Goal: Communication & Community: Connect with others

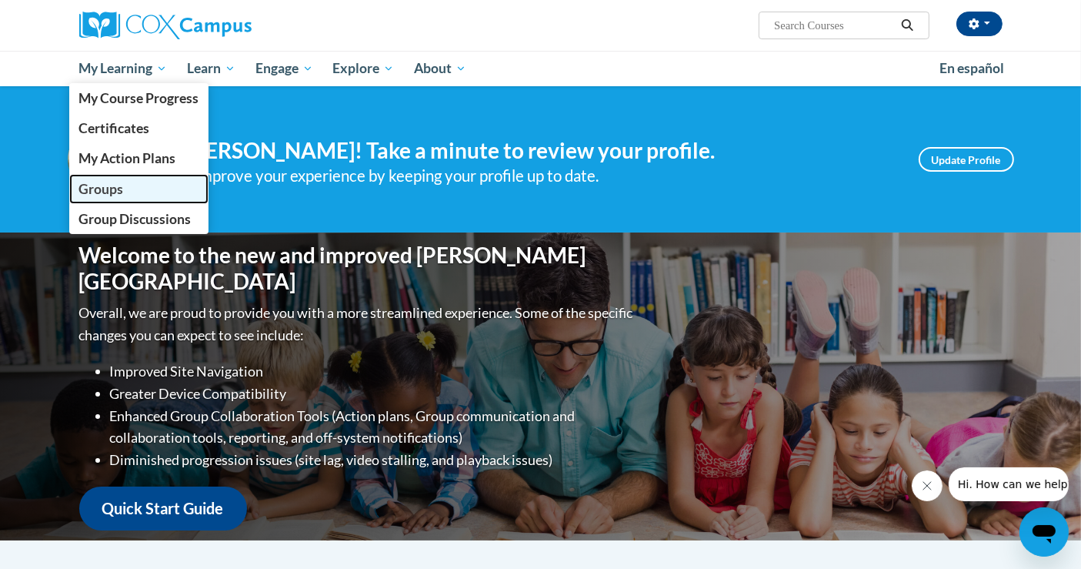
click at [105, 187] on span "Groups" at bounding box center [101, 189] width 45 height 16
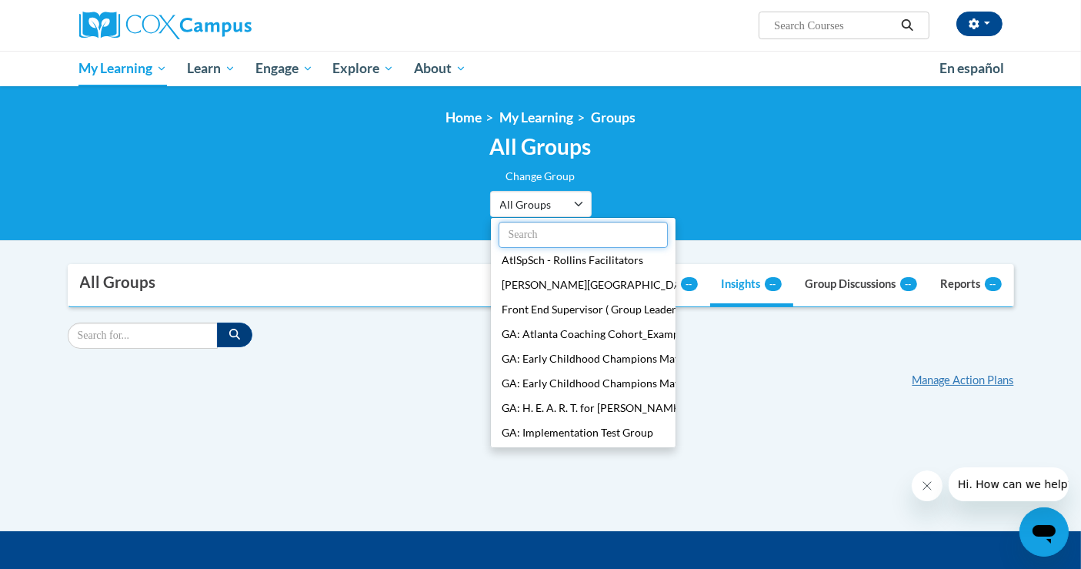
click at [560, 229] on input "text" at bounding box center [583, 235] width 169 height 26
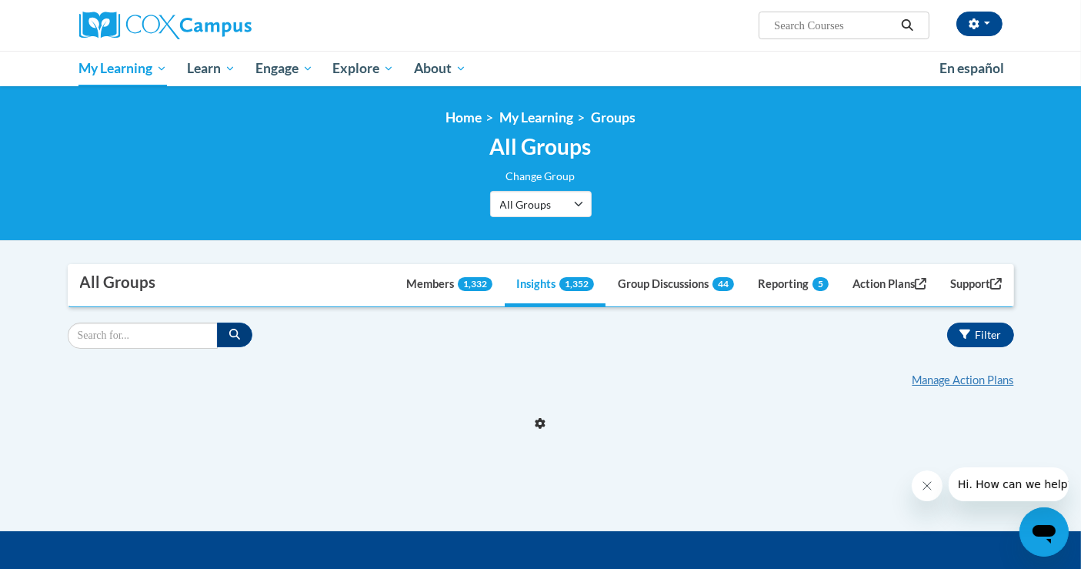
click at [570, 454] on div "Supervisor Modal Window All Groups Dashboard Members 1,332 Insights 1,352 Group…" at bounding box center [541, 397] width 970 height 267
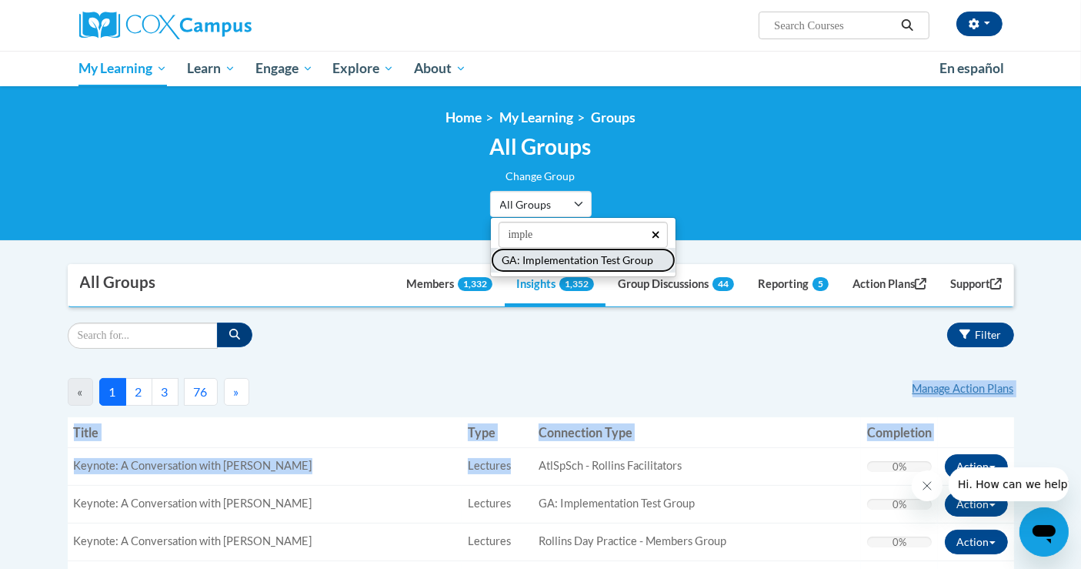
click at [534, 257] on button "GA: Implementation Test Group" at bounding box center [583, 260] width 185 height 25
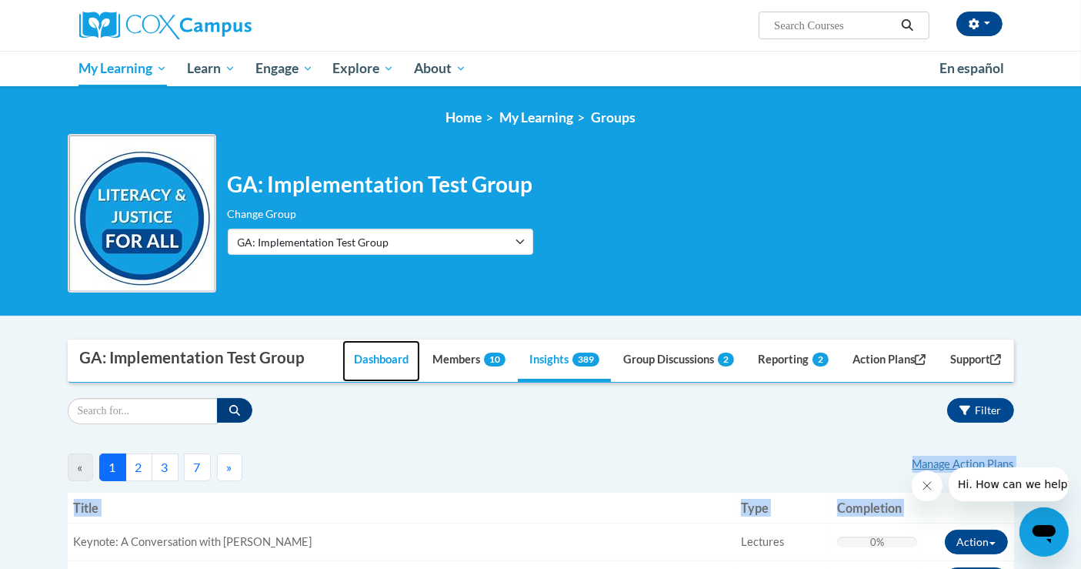
click at [370, 355] on link "Dashboard" at bounding box center [381, 361] width 78 height 42
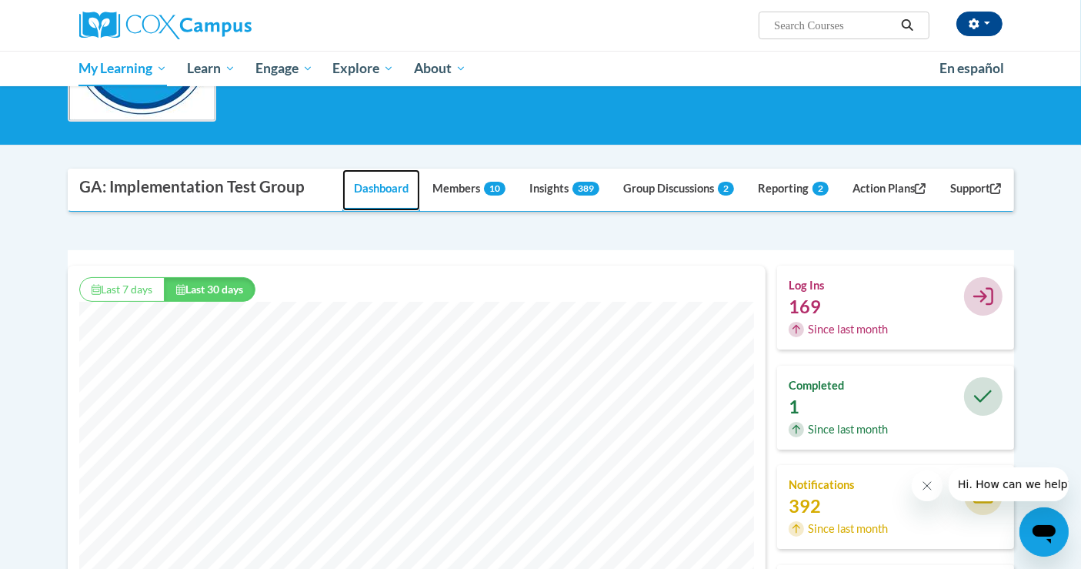
scroll to position [256, 0]
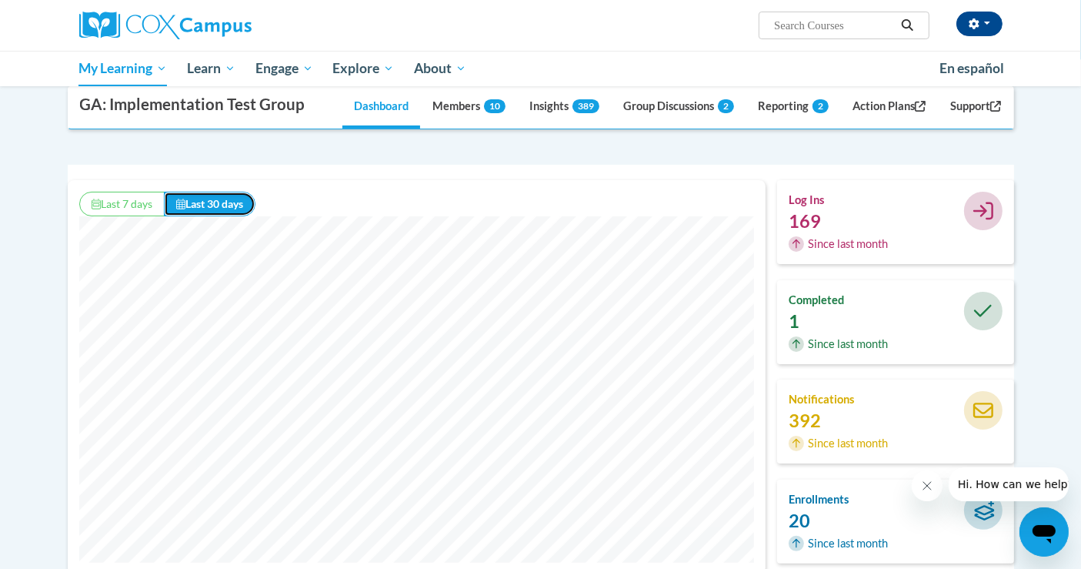
click at [222, 195] on button "Last 30 days" at bounding box center [210, 204] width 92 height 25
click at [149, 198] on button "Last 7 days" at bounding box center [121, 204] width 85 height 25
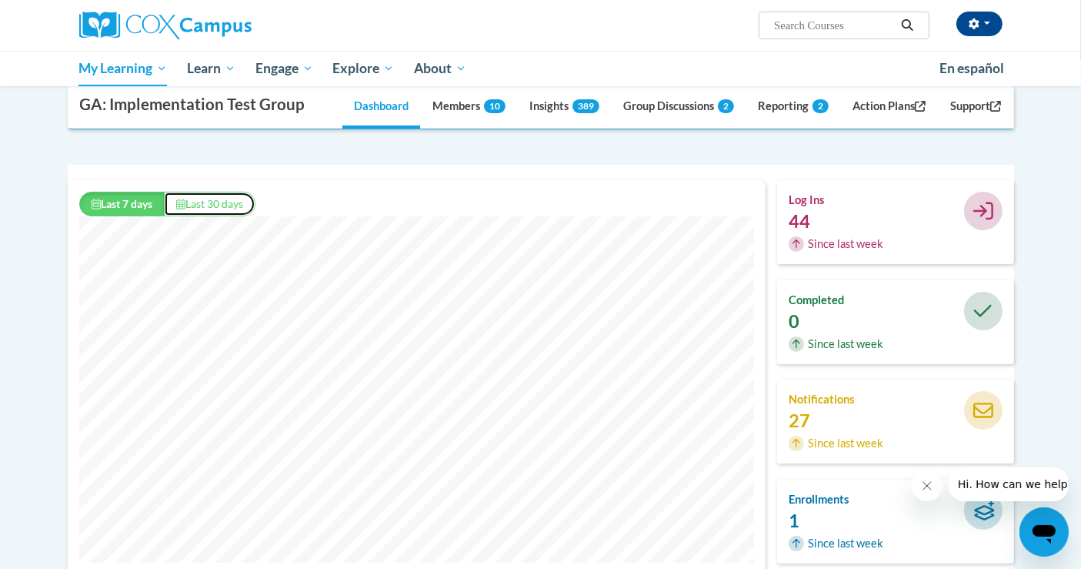
click at [222, 200] on button "Last 30 days" at bounding box center [210, 204] width 92 height 25
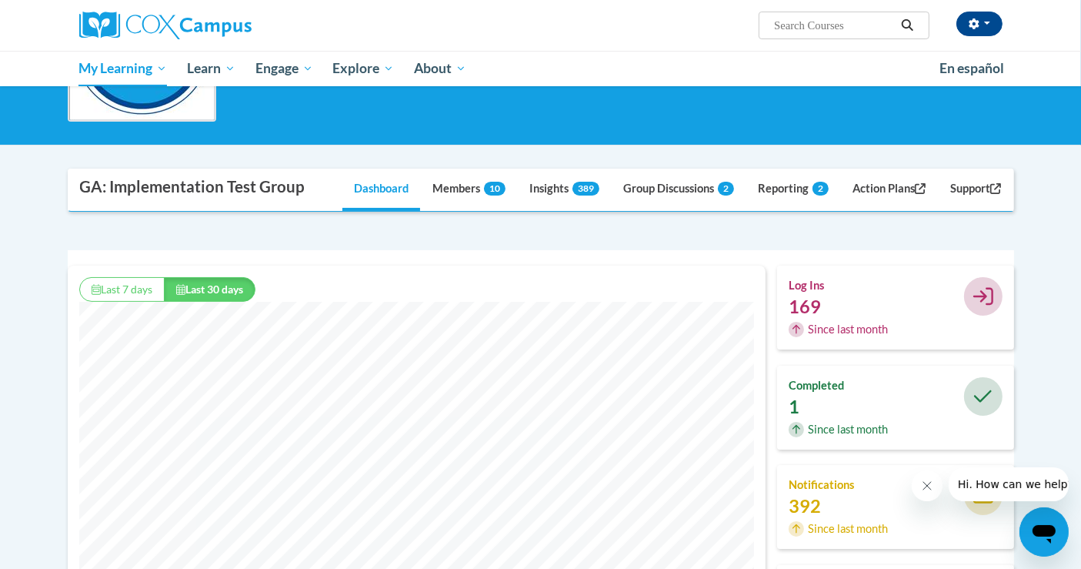
scroll to position [0, 0]
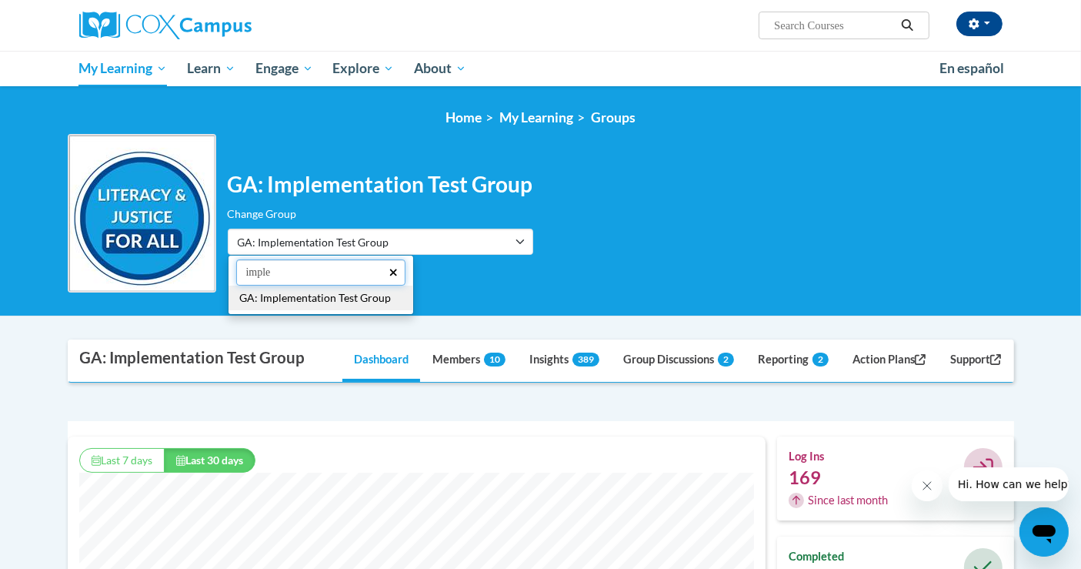
click at [305, 273] on input "imple" at bounding box center [320, 272] width 169 height 26
type input "faci"
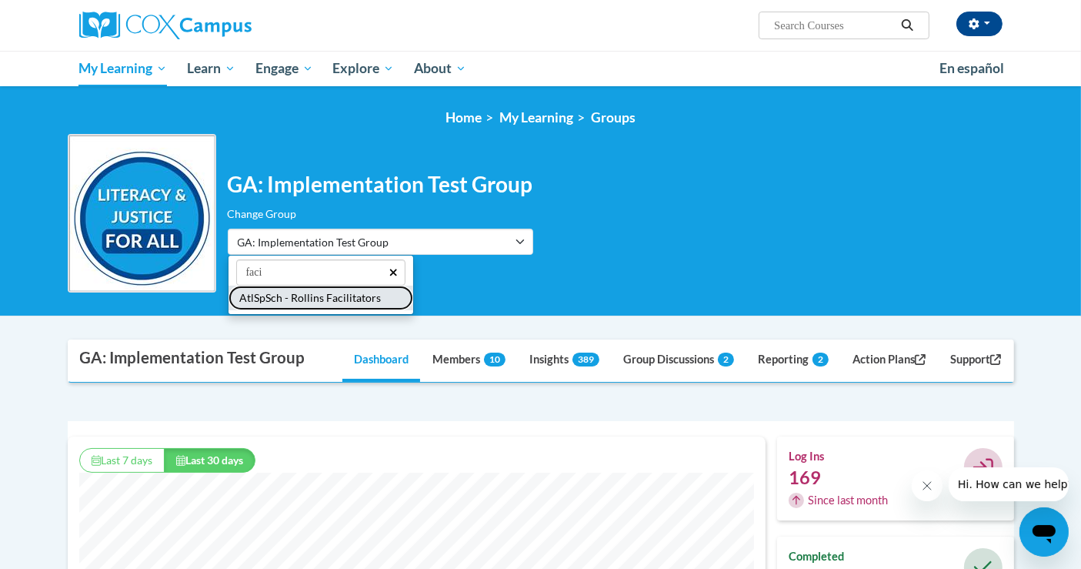
click at [306, 306] on button "AtlSpSch - Rollins Facilitators" at bounding box center [321, 298] width 185 height 25
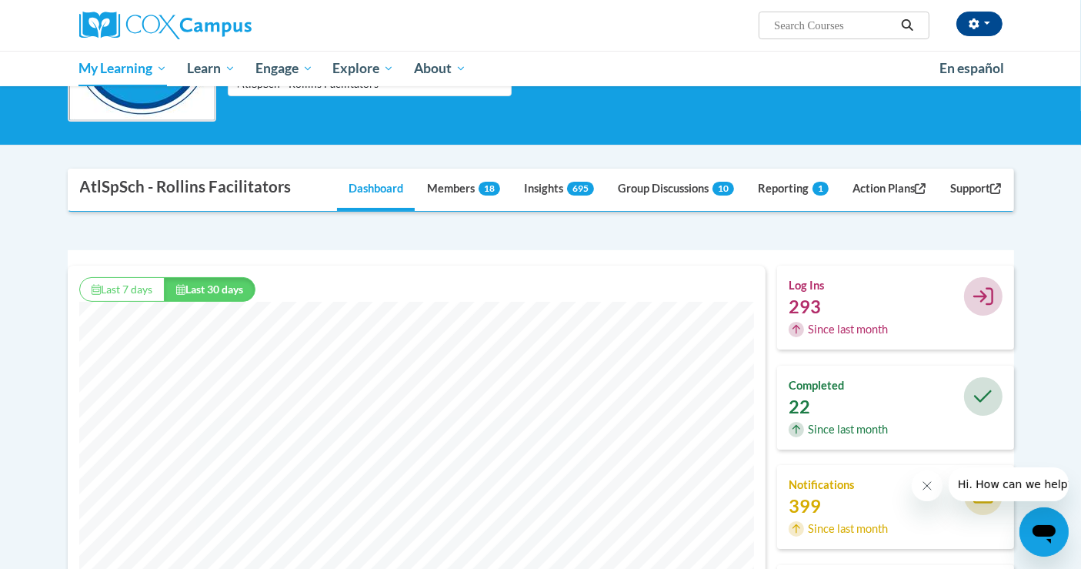
scroll to position [256, 0]
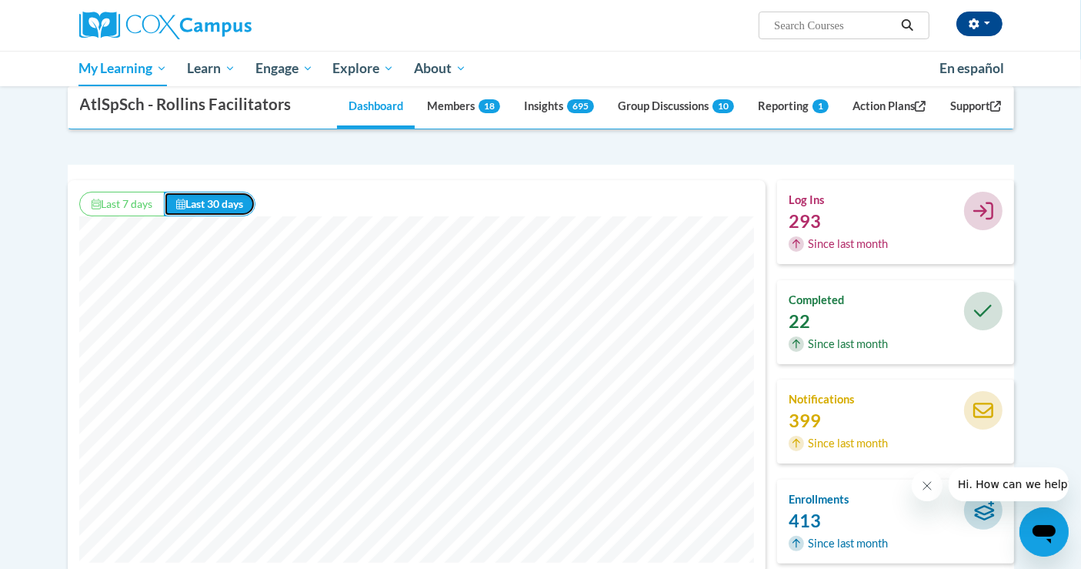
click at [186, 199] on button "Last 30 days" at bounding box center [210, 204] width 92 height 25
click at [132, 205] on button "Last 7 days" at bounding box center [121, 204] width 85 height 25
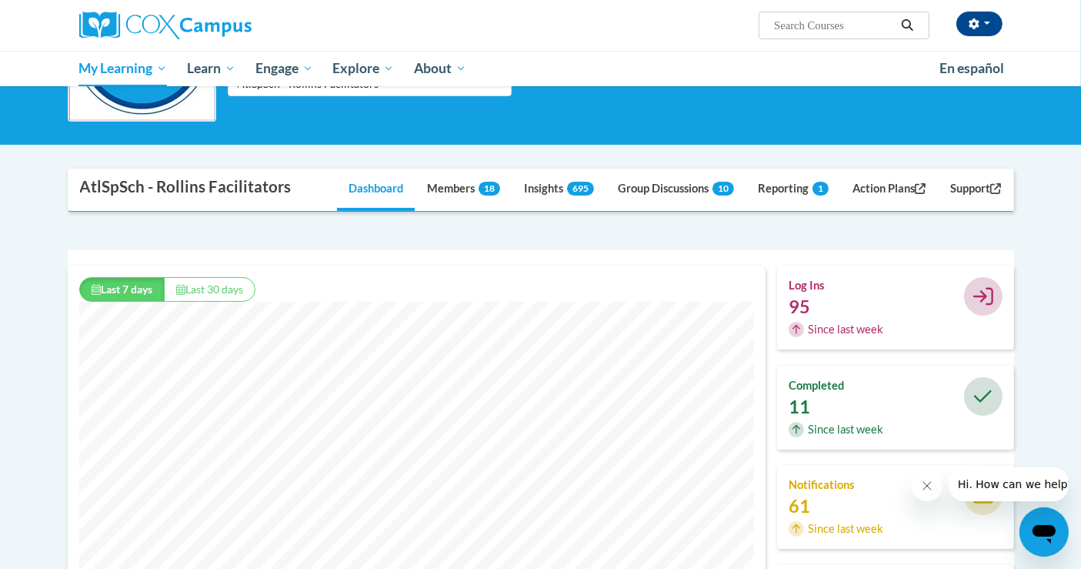
scroll to position [85, 0]
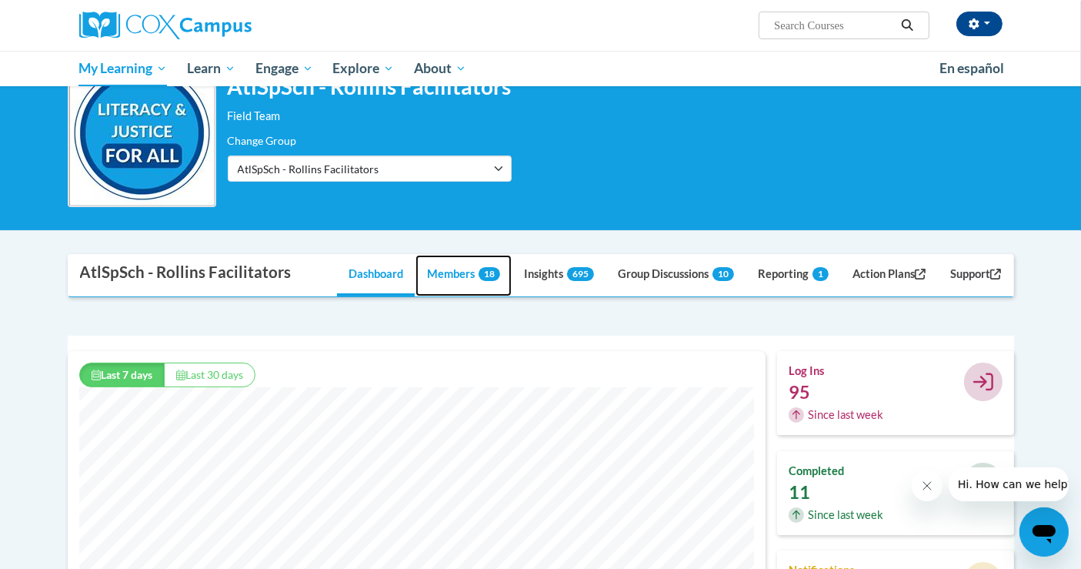
click at [444, 280] on link "Members 18" at bounding box center [464, 276] width 96 height 42
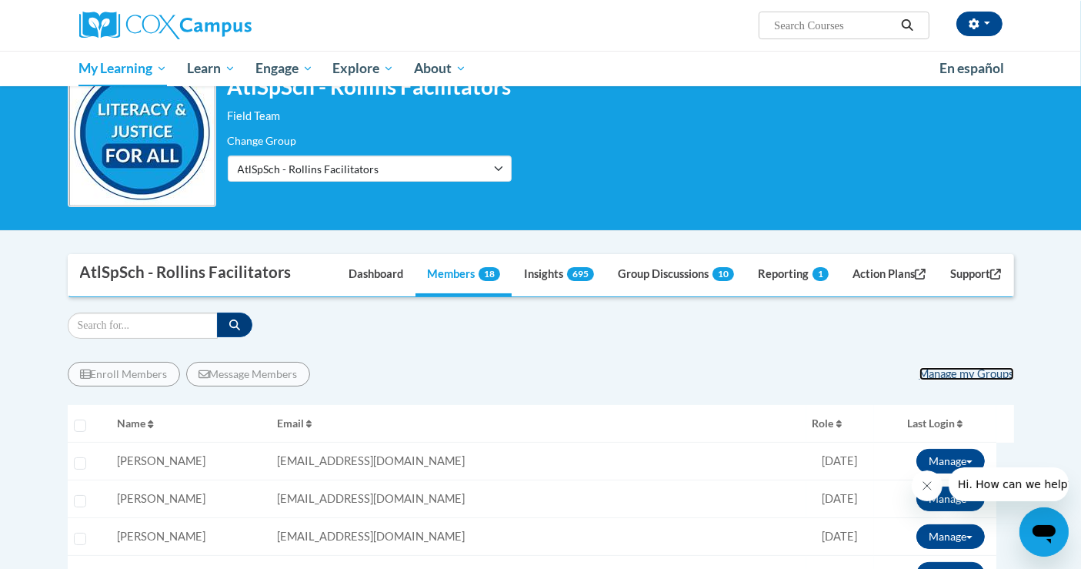
click at [947, 373] on link "Manage my Groups" at bounding box center [967, 373] width 95 height 13
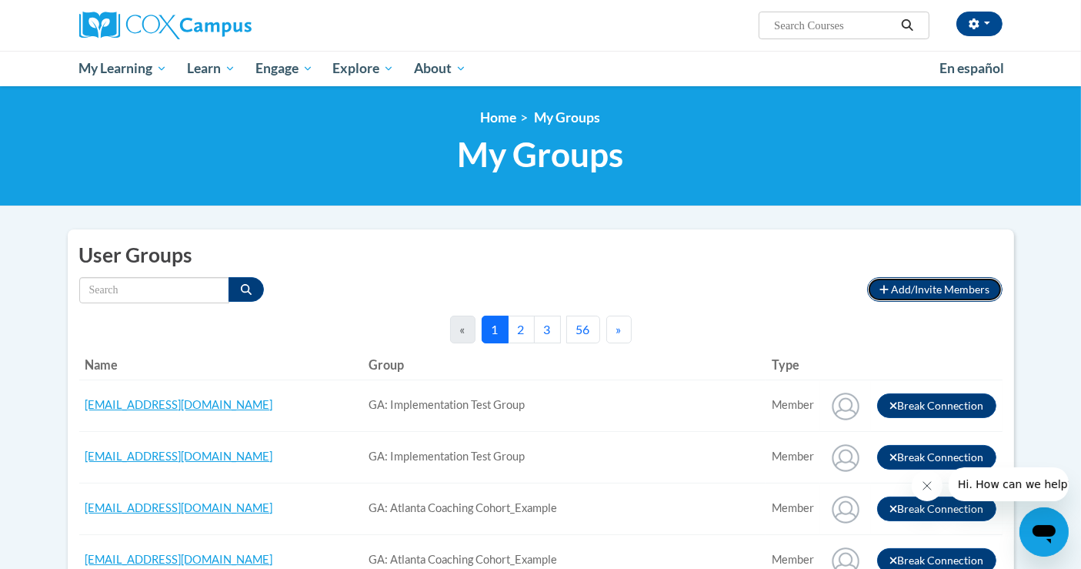
click at [917, 297] on button "Add/Invite Members" at bounding box center [934, 289] width 135 height 25
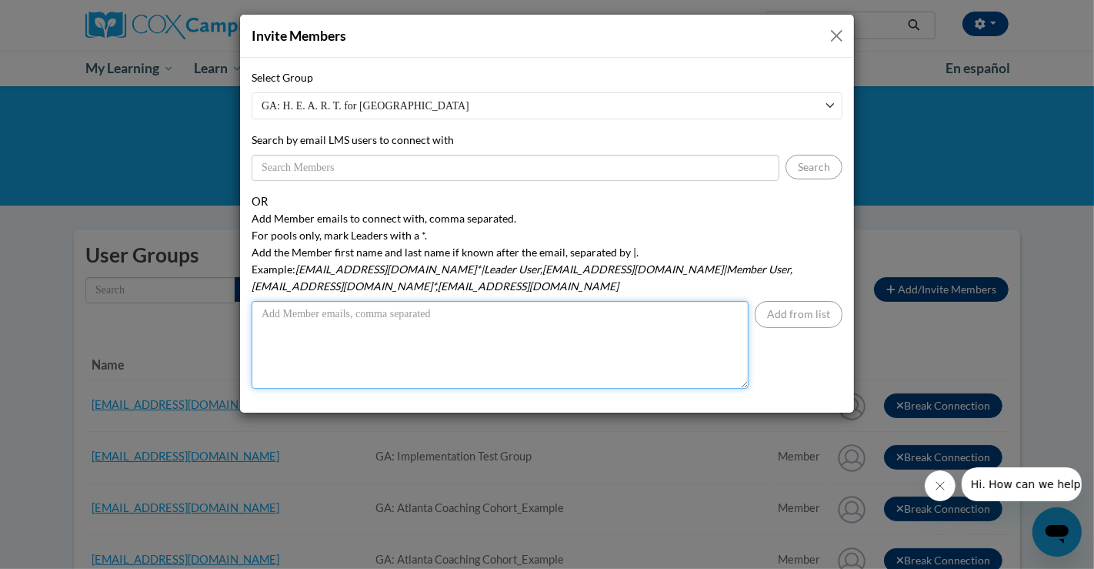
click at [500, 310] on textarea "Add Member emails to connect with, comma separated. For pools only, mark Leader…" at bounding box center [500, 345] width 497 height 88
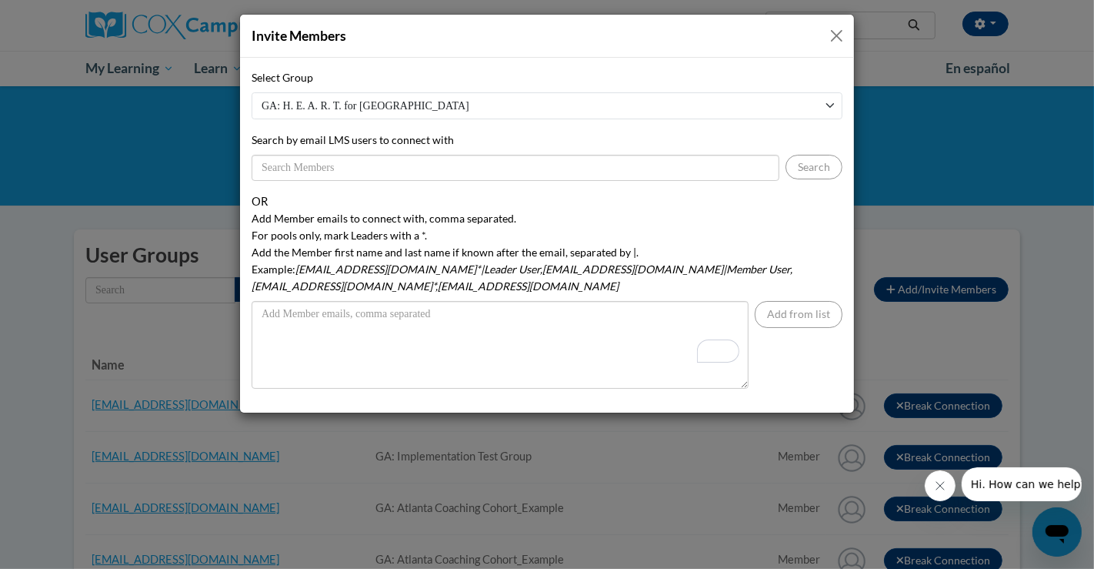
click at [839, 37] on button "Close" at bounding box center [836, 35] width 19 height 19
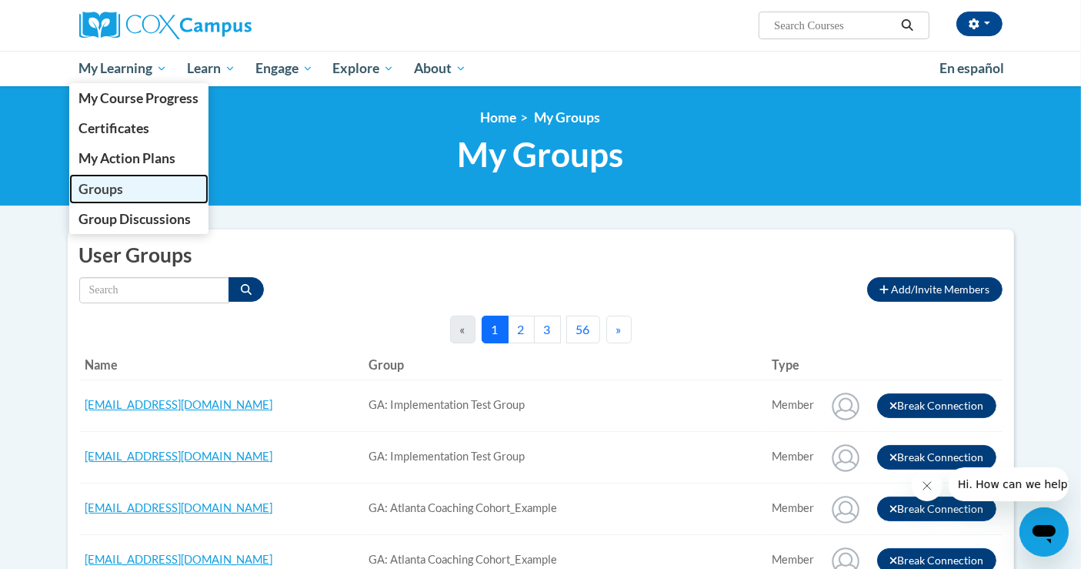
click at [109, 184] on span "Groups" at bounding box center [101, 189] width 45 height 16
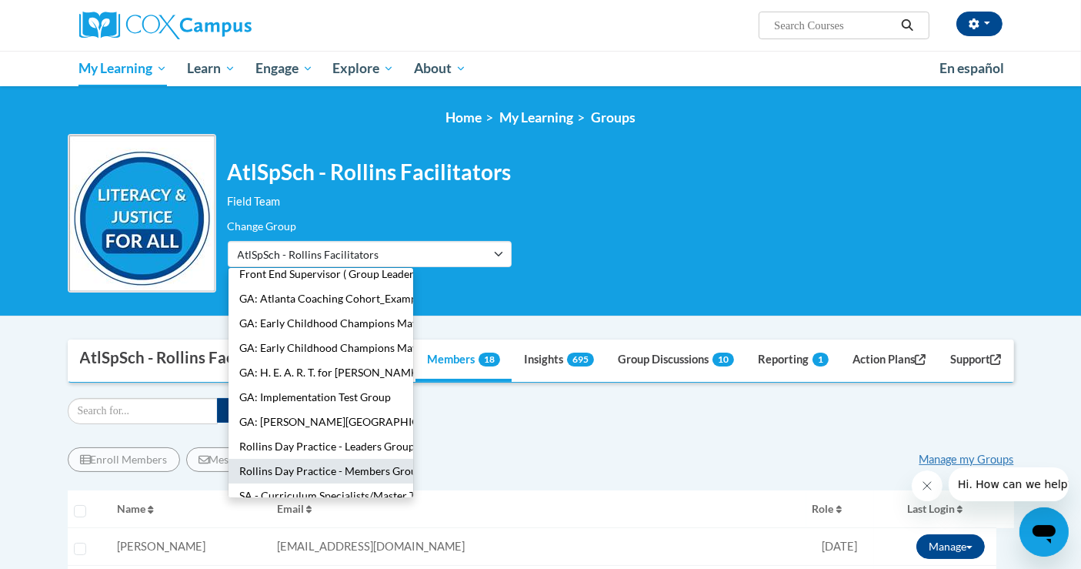
scroll to position [149, 0]
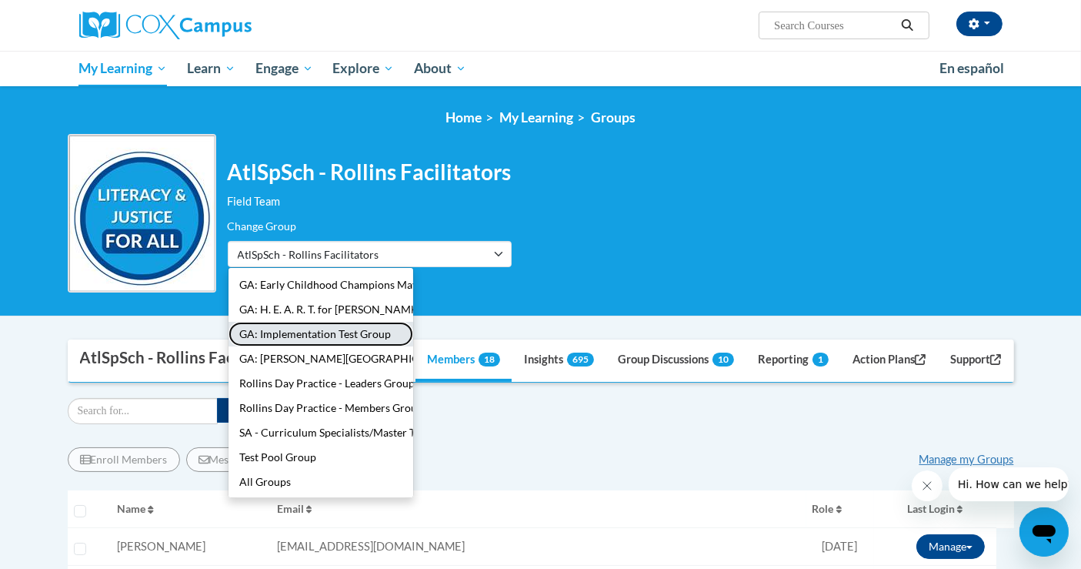
click at [369, 325] on button "GA: Implementation Test Group" at bounding box center [321, 334] width 185 height 25
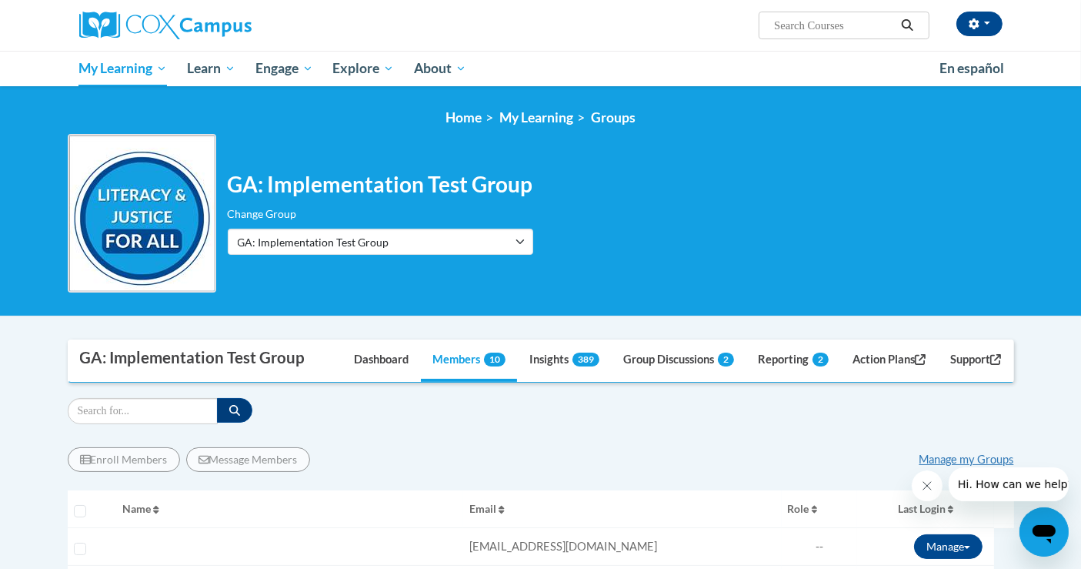
click at [620, 449] on div "Enroll Members Message Members Manage my Groups" at bounding box center [541, 459] width 947 height 25
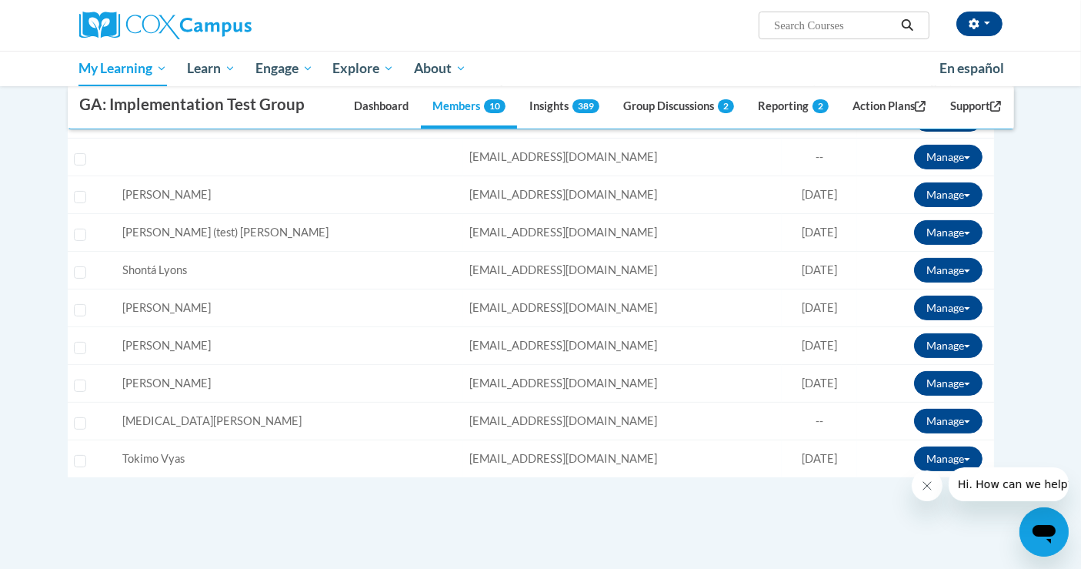
scroll to position [342, 0]
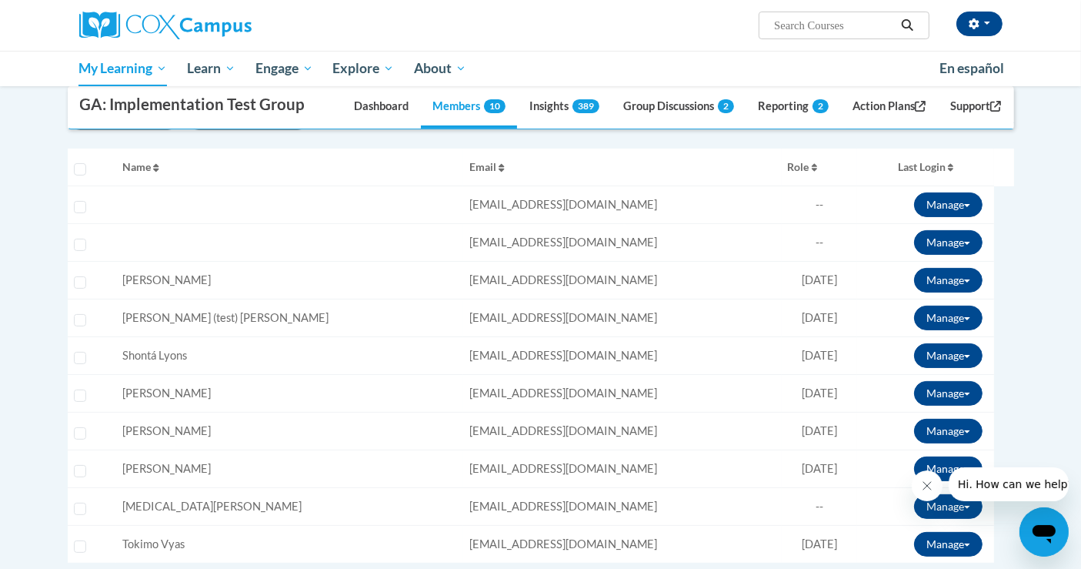
click at [639, 162] on button "Email" at bounding box center [622, 167] width 306 height 25
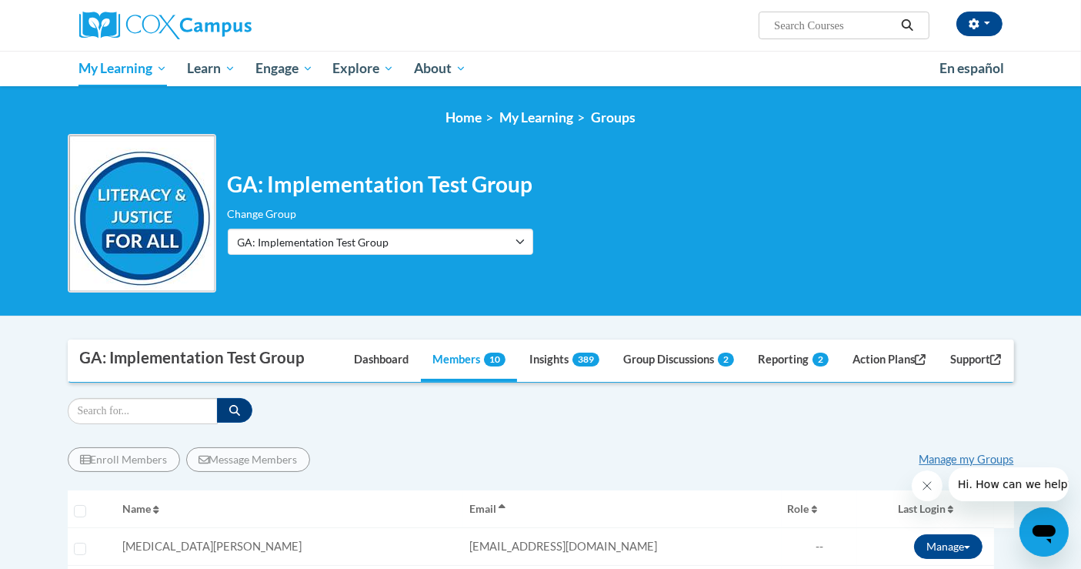
scroll to position [256, 0]
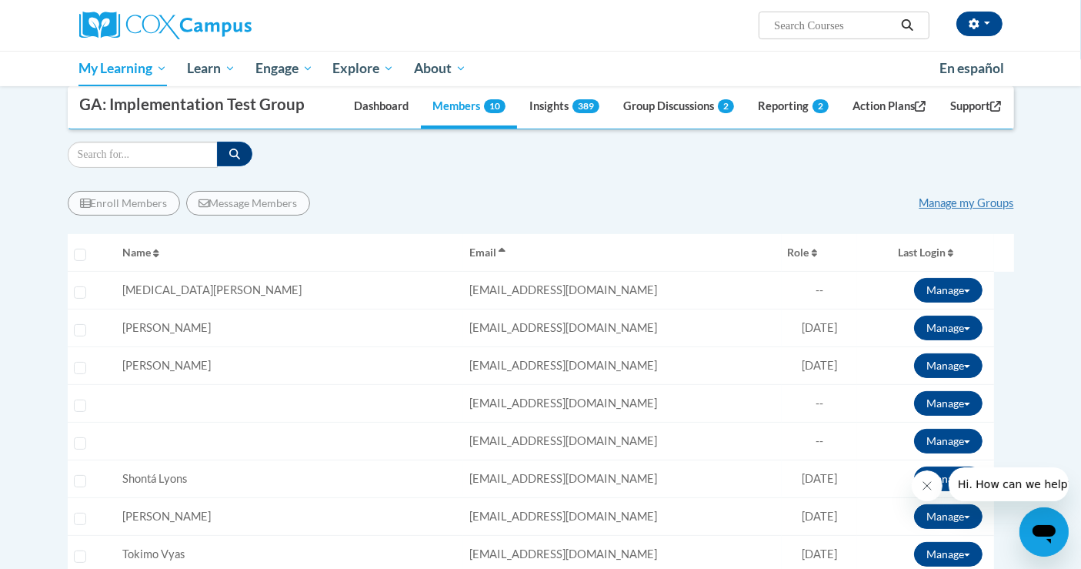
click at [159, 251] on icon "button" at bounding box center [156, 253] width 6 height 9
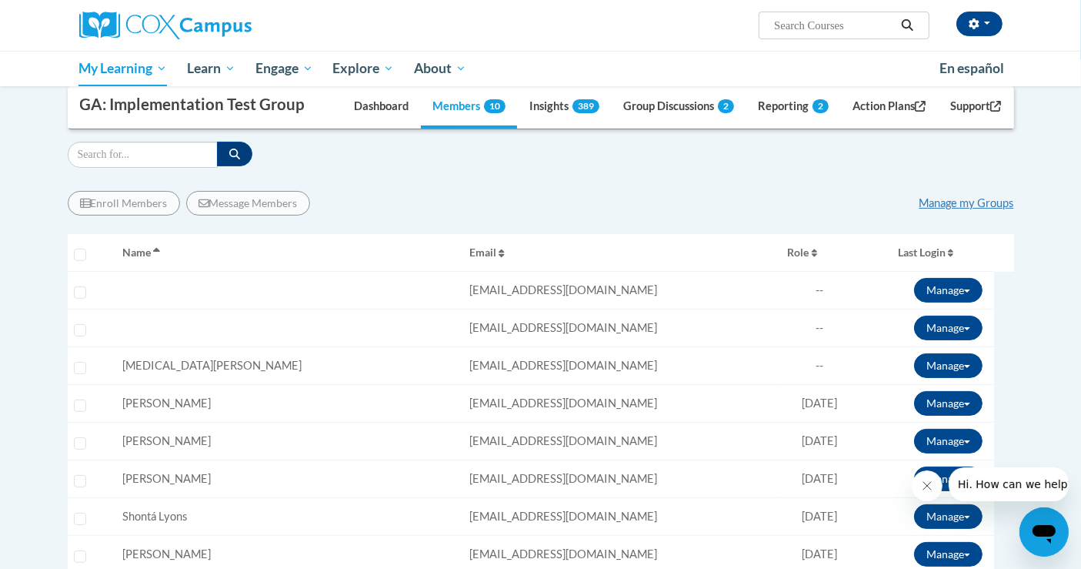
click at [160, 251] on icon "button" at bounding box center [156, 252] width 7 height 11
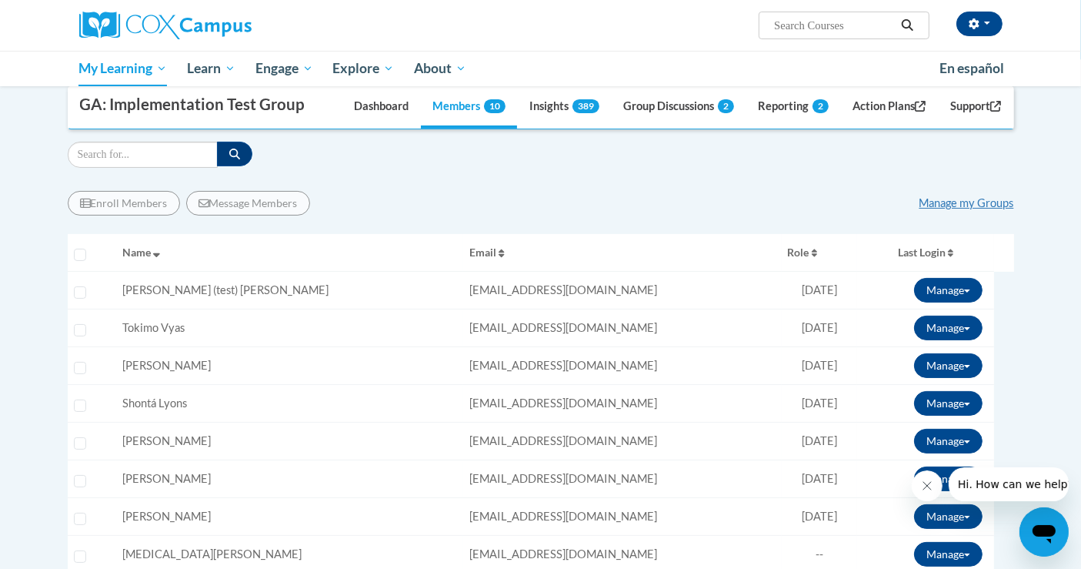
scroll to position [342, 0]
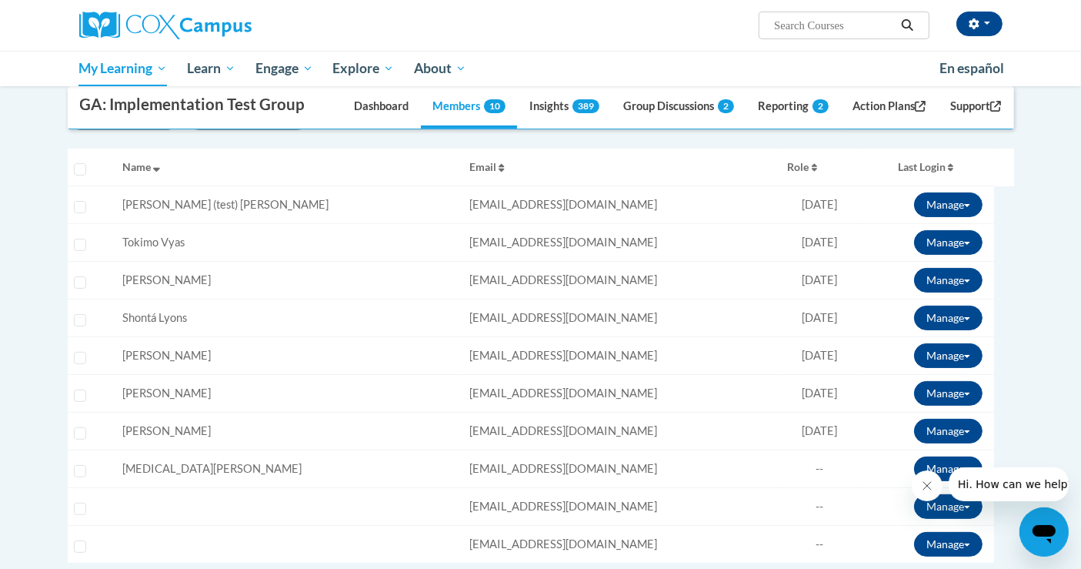
click at [812, 164] on icon "button" at bounding box center [815, 167] width 6 height 8
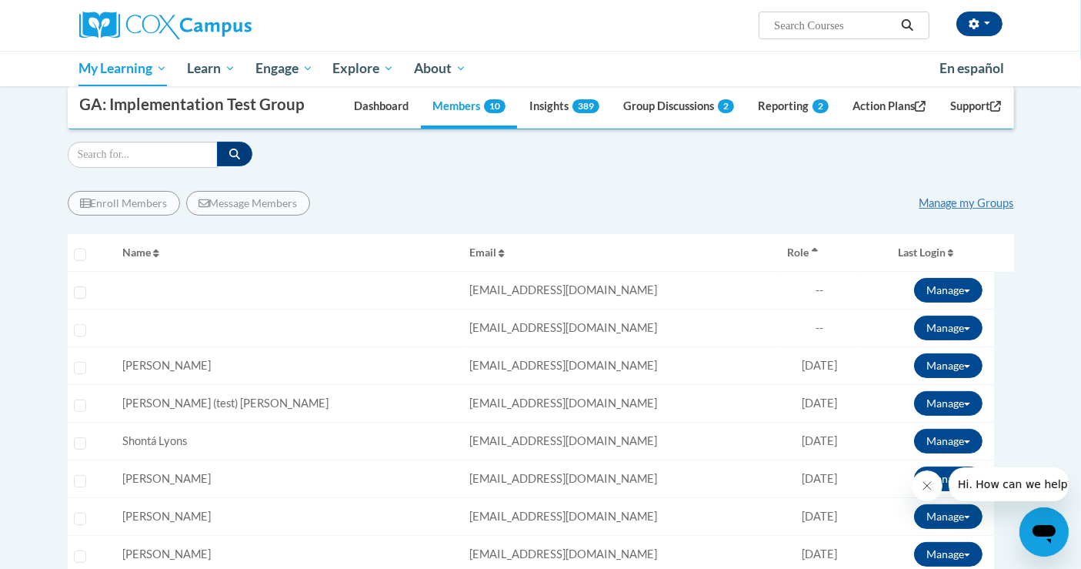
scroll to position [171, 0]
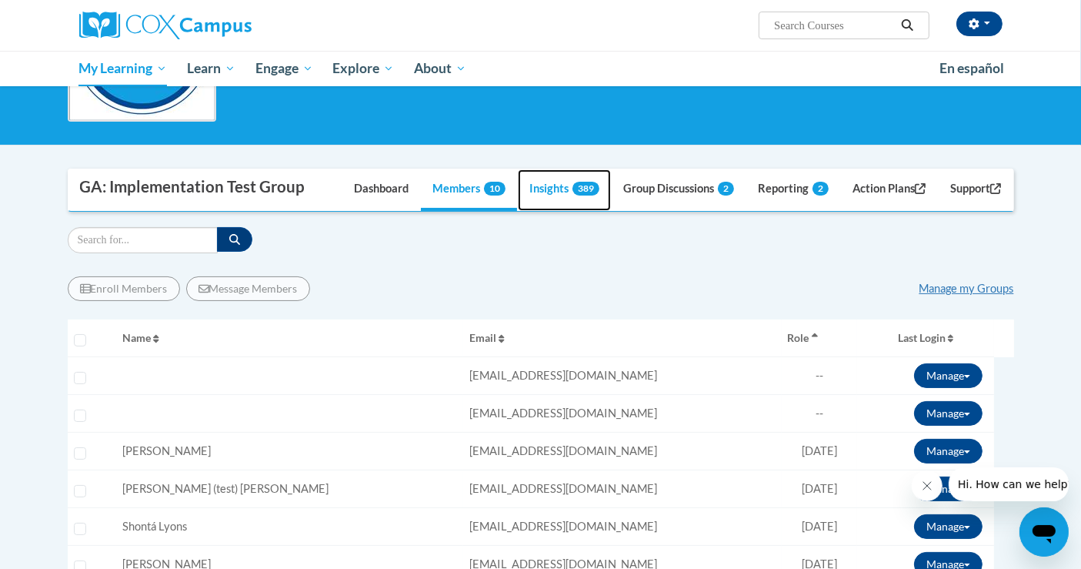
click at [552, 192] on link "Insights 389" at bounding box center [564, 190] width 93 height 42
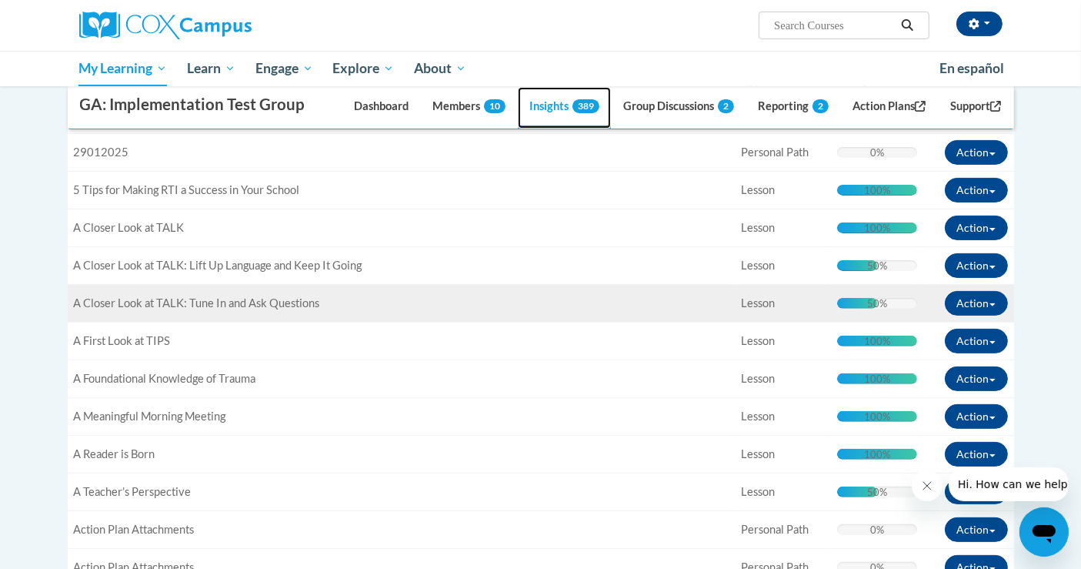
scroll to position [256, 0]
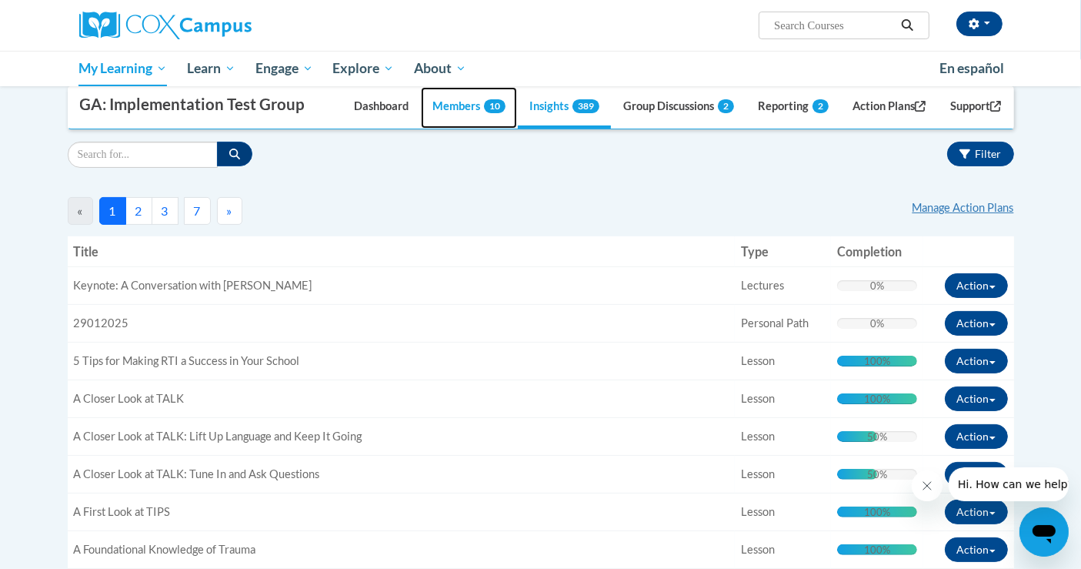
click at [445, 109] on link "Members 10" at bounding box center [469, 108] width 96 height 42
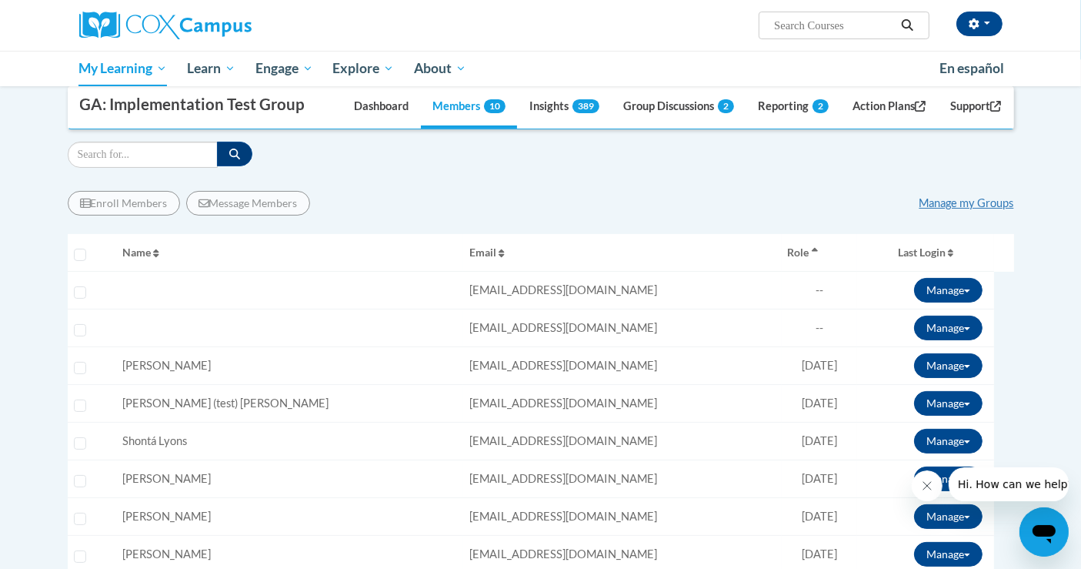
drag, startPoint x: 530, startPoint y: 287, endPoint x: 327, endPoint y: 297, distance: 202.7
click at [463, 297] on td "Email: samantha.johnston87@yahoo.com" at bounding box center [622, 291] width 318 height 38
copy span "[EMAIL_ADDRESS][DOMAIN_NAME]"
drag, startPoint x: 488, startPoint y: 331, endPoint x: 319, endPoint y: 329, distance: 169.3
click at [319, 329] on tr "Select learner Name: Email: lyndoniamckenzie@gmail.com Role: Member Progress: 0…" at bounding box center [541, 328] width 947 height 38
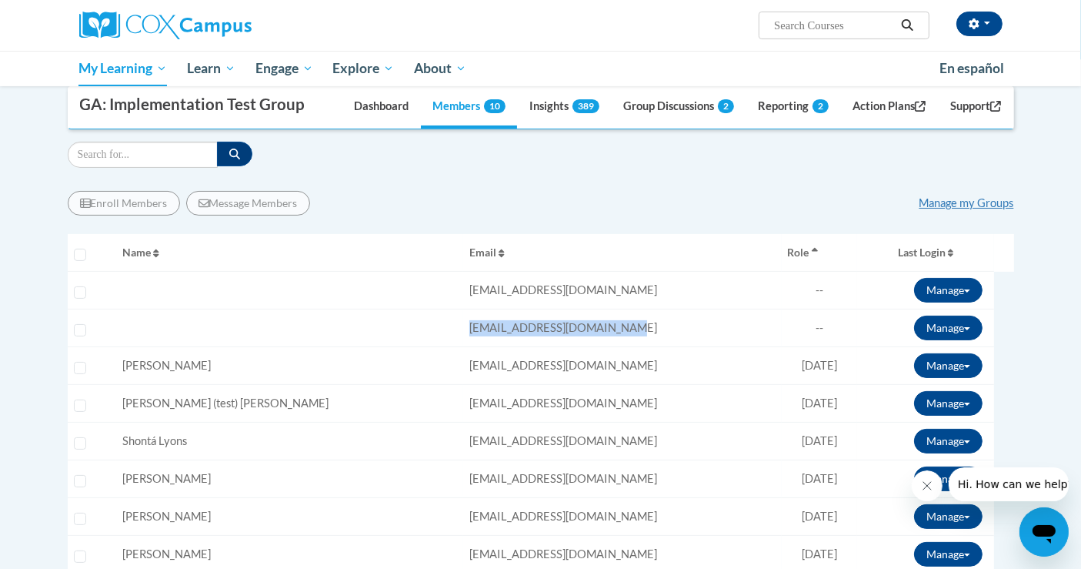
copy span "[EMAIL_ADDRESS][DOMAIN_NAME]"
drag, startPoint x: 455, startPoint y: 366, endPoint x: 327, endPoint y: 363, distance: 127.8
click at [463, 363] on td "Email: jslyons626@gmail.com" at bounding box center [622, 366] width 318 height 38
copy span "[EMAIL_ADDRESS][DOMAIN_NAME]"
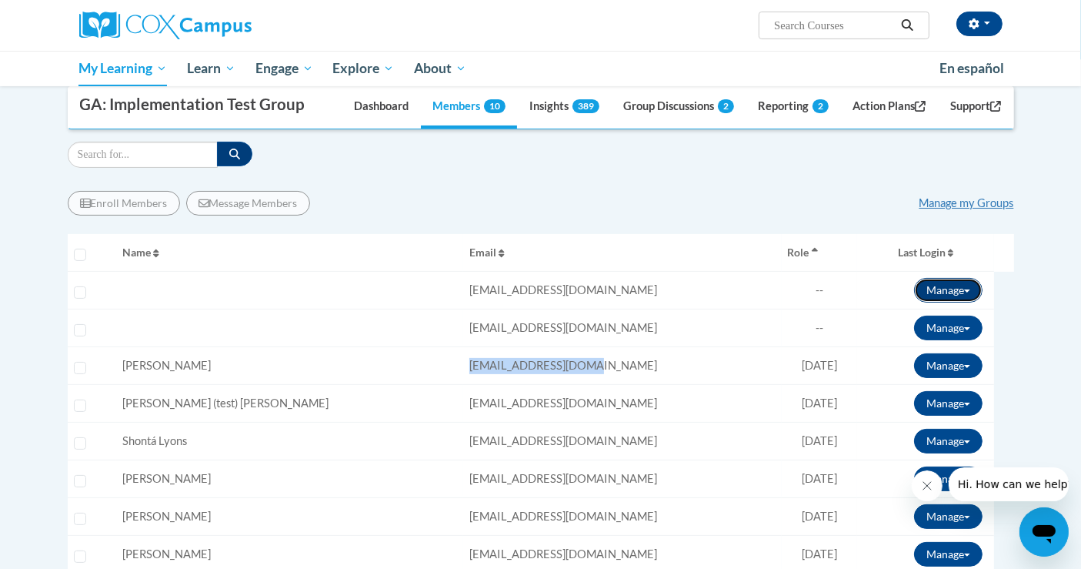
click at [933, 287] on button "Manage" at bounding box center [948, 290] width 68 height 25
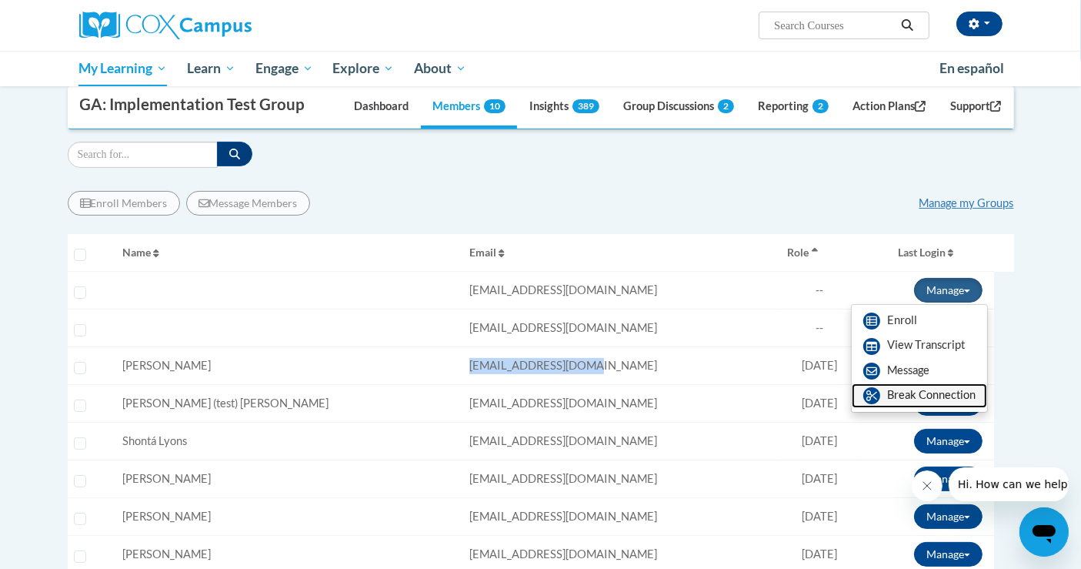
click at [914, 393] on link "Break Connection" at bounding box center [919, 395] width 135 height 25
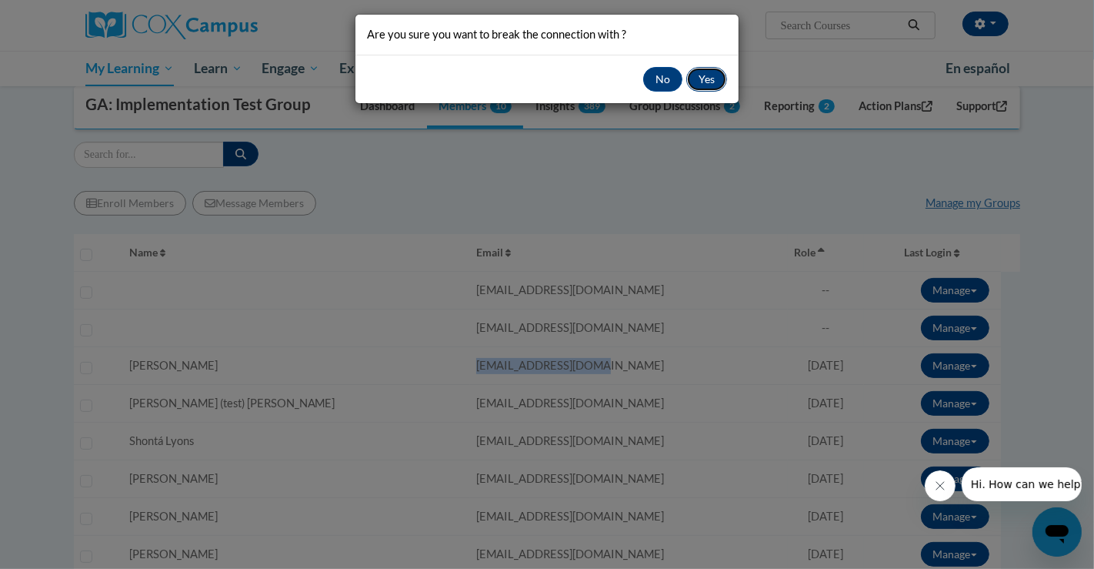
click at [711, 79] on button "Yes" at bounding box center [707, 79] width 41 height 25
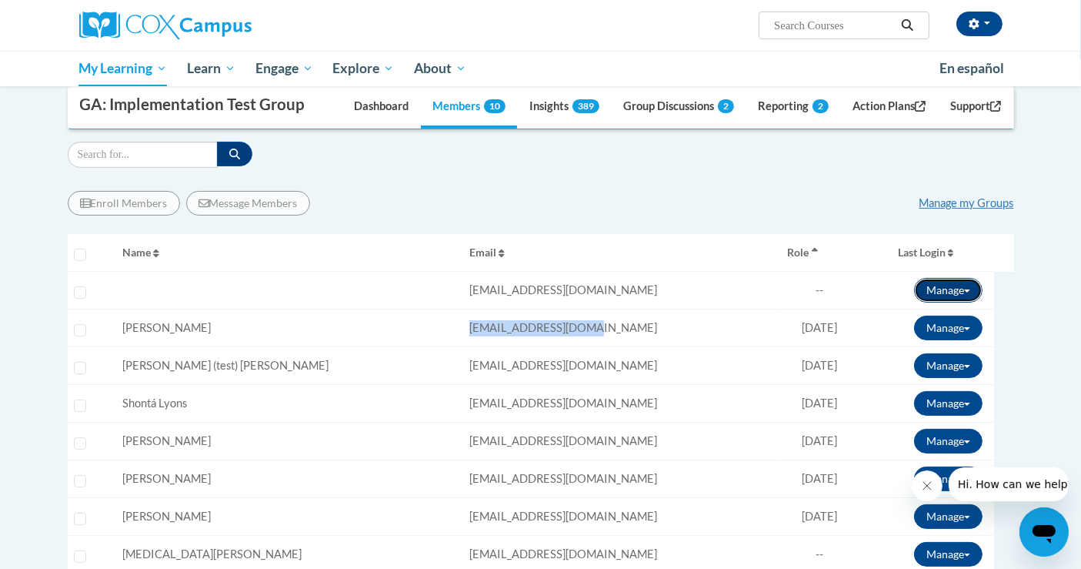
click at [943, 278] on button "Manage" at bounding box center [948, 290] width 68 height 25
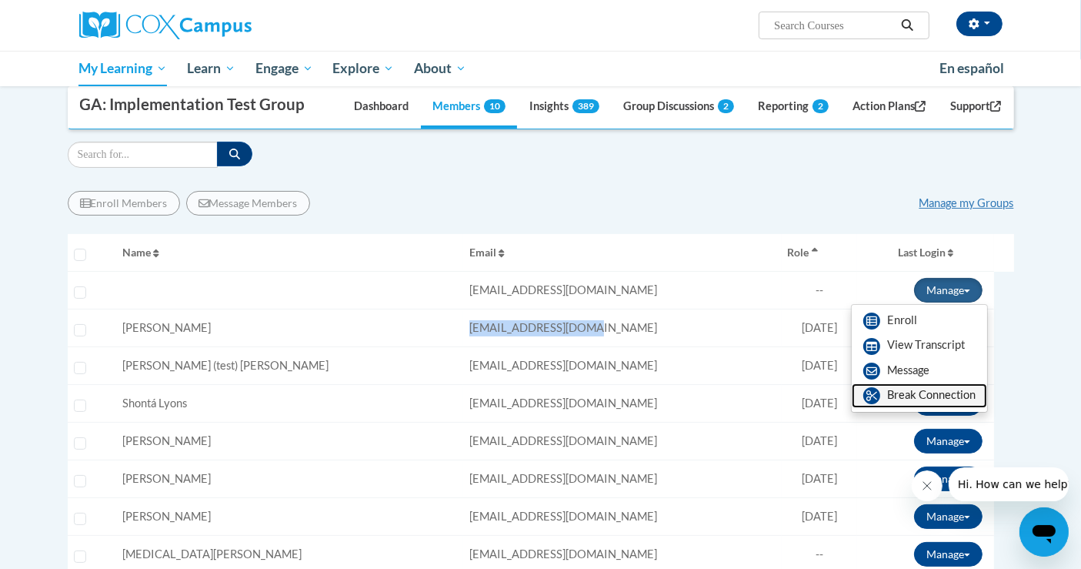
click at [894, 392] on link "Break Connection" at bounding box center [919, 395] width 135 height 25
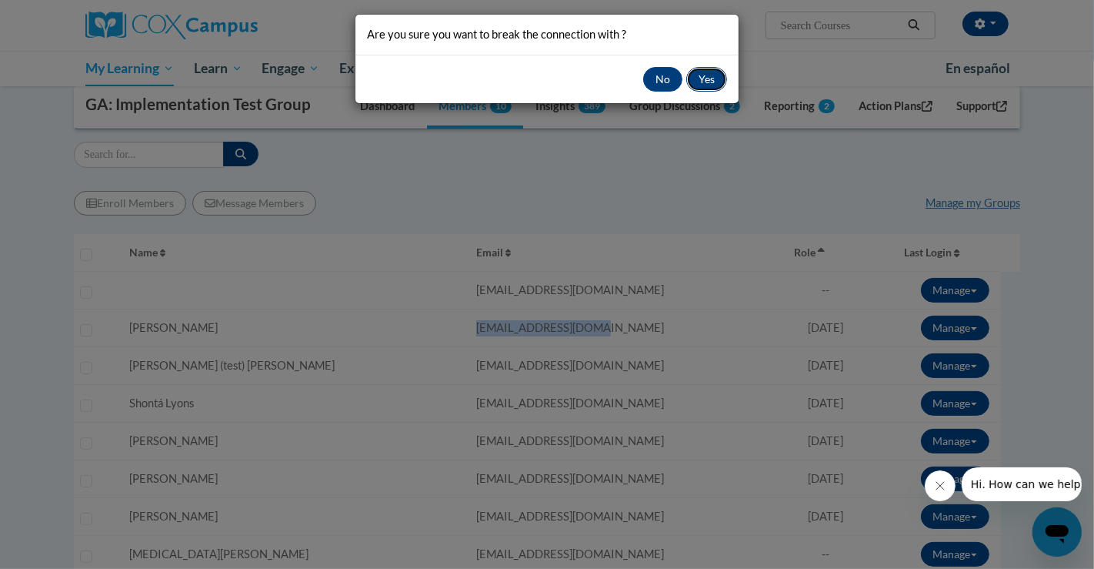
click at [703, 75] on button "Yes" at bounding box center [707, 79] width 41 height 25
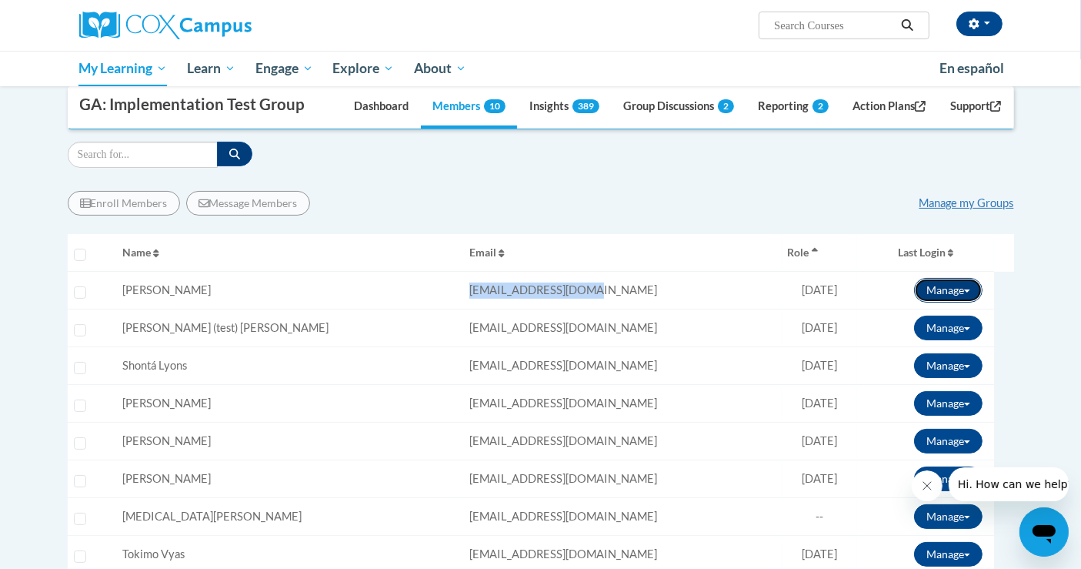
click at [963, 281] on button "Manage" at bounding box center [948, 290] width 68 height 25
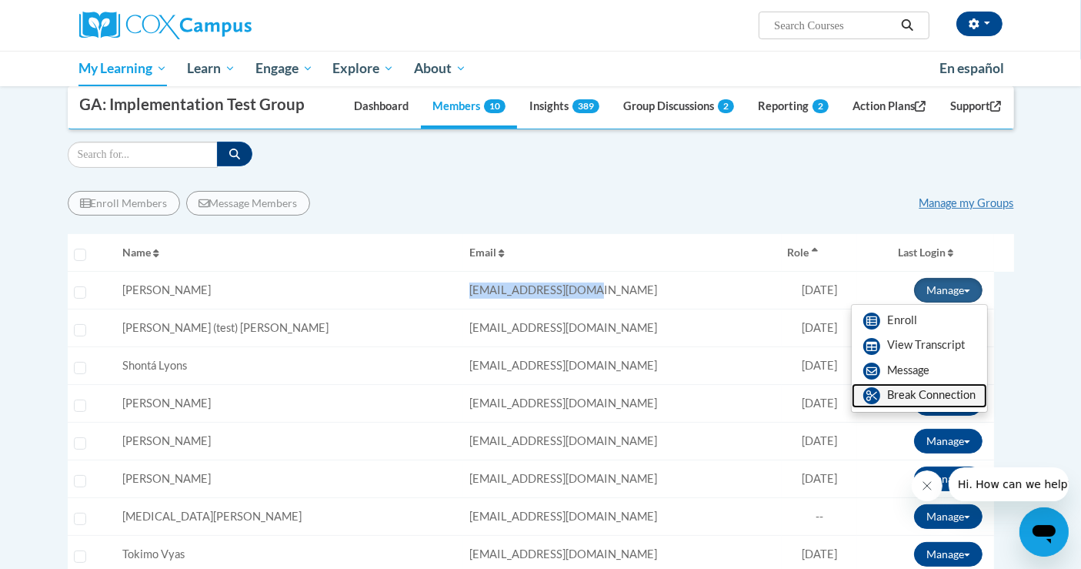
click at [911, 396] on link "Break Connection" at bounding box center [919, 395] width 135 height 25
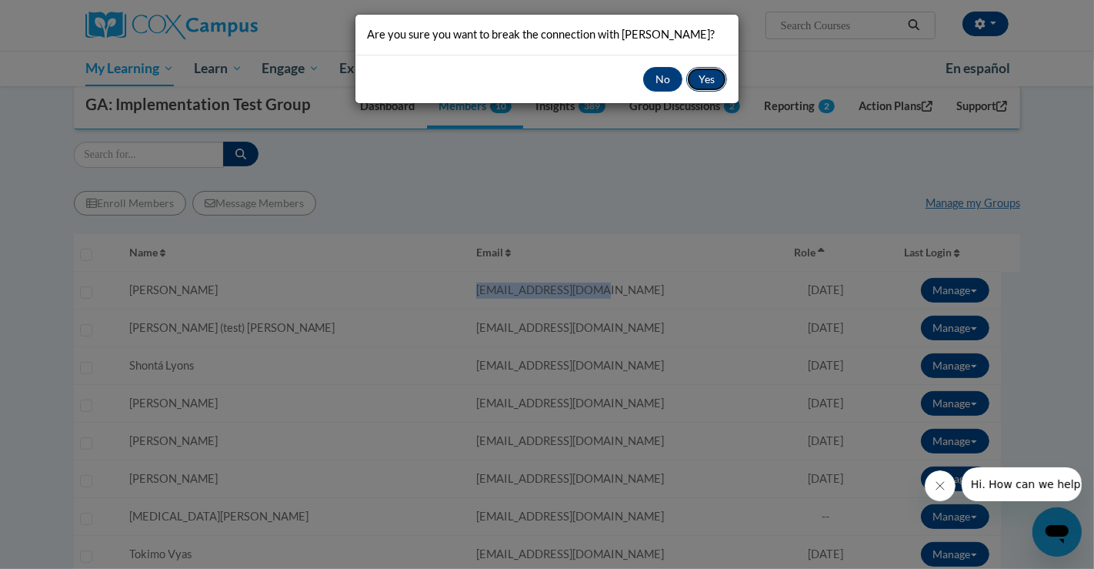
click at [714, 74] on button "Yes" at bounding box center [707, 79] width 41 height 25
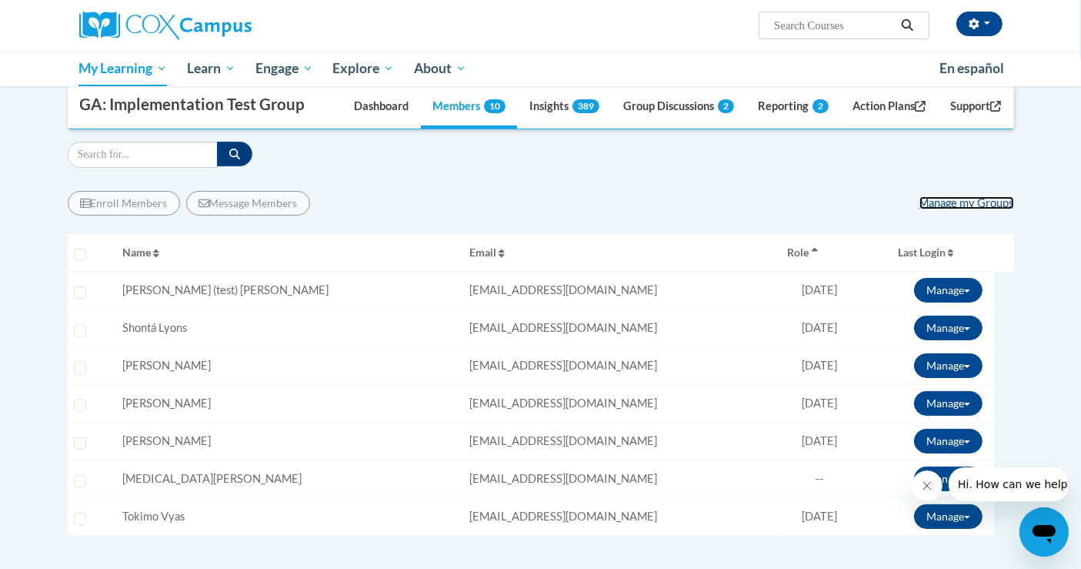
click at [931, 203] on link "Manage my Groups" at bounding box center [967, 202] width 95 height 13
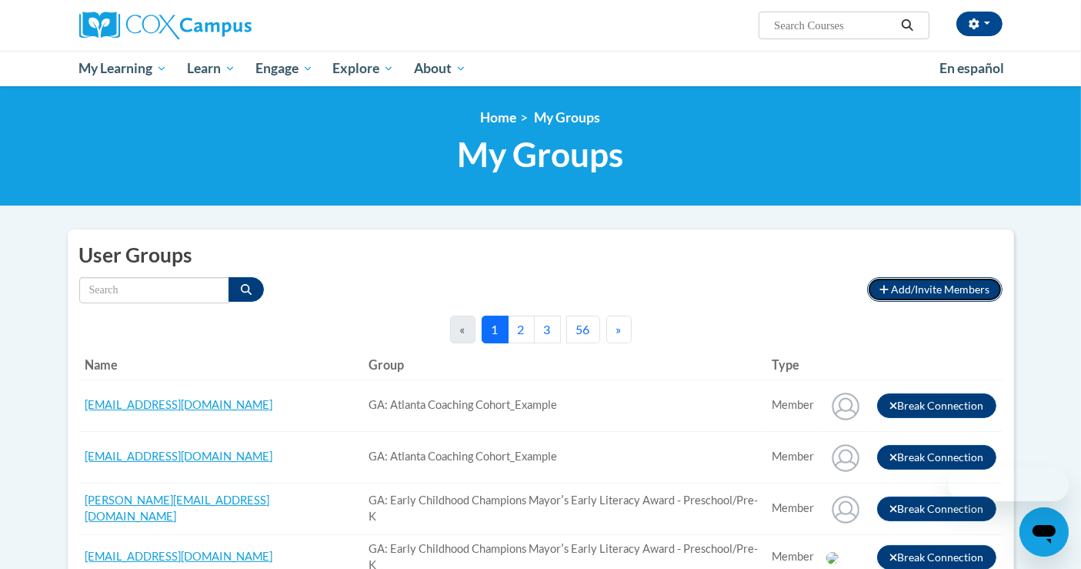
click at [911, 282] on span "Add/Invite Members" at bounding box center [941, 288] width 99 height 13
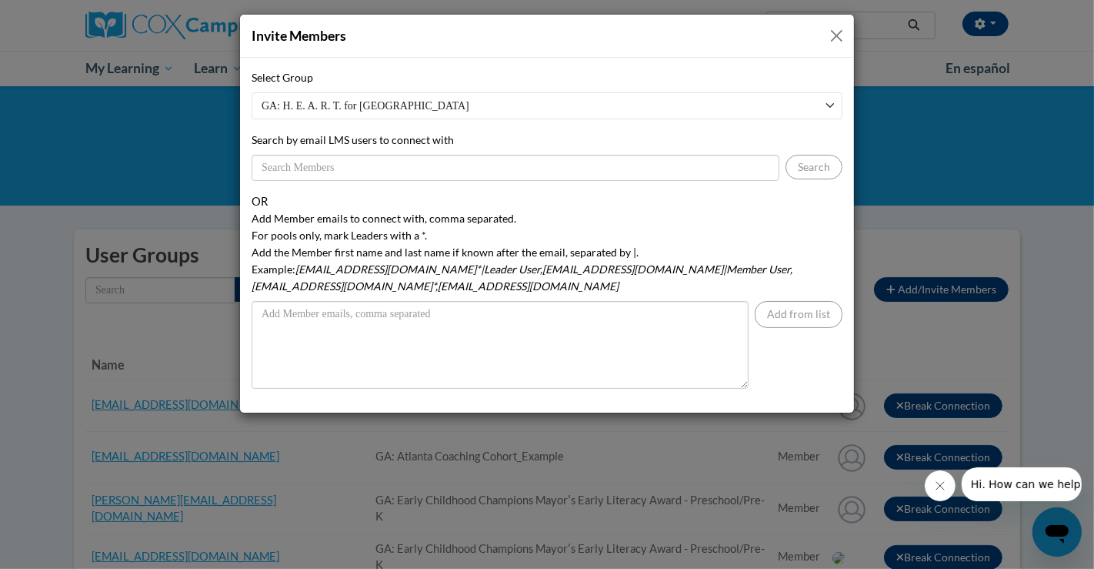
click at [418, 102] on select "GA: H. E. A. R. T. for Clayton SA - Curriculum Specialists/Master Teachers AtlS…" at bounding box center [547, 105] width 591 height 27
select select "60754500-0000-0000-0000-000000000000"
click at [252, 92] on select "GA: H. E. A. R. T. for Clayton SA - Curriculum Specialists/Master Teachers AtlS…" at bounding box center [547, 105] width 591 height 27
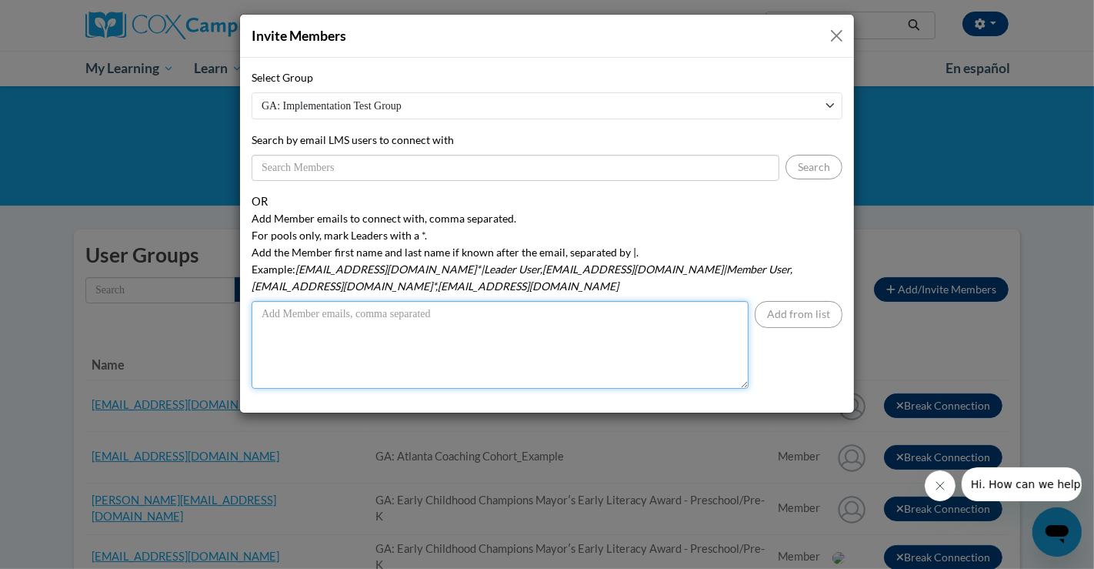
click at [364, 314] on textarea "Add Member emails to connect with, comma separated. For pools only, mark Leader…" at bounding box center [500, 345] width 497 height 88
paste textarea "samantha.johnston87@yahoo.com, lyndoniamckenzie@gmail.com, jslyons626@gmail.com,"
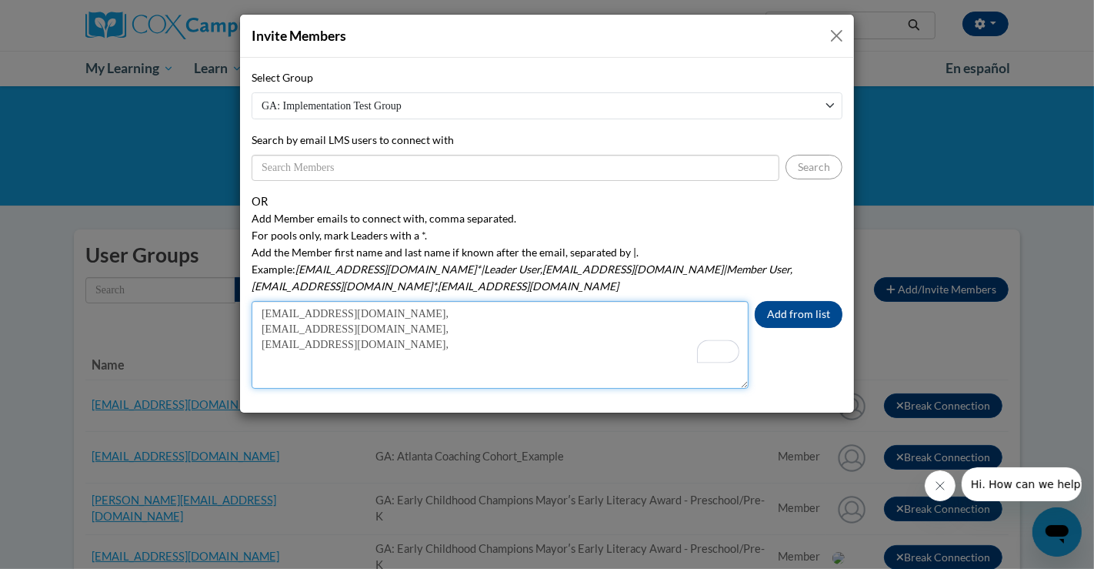
click at [262, 307] on textarea "samantha.johnston87@yahoo.com, lyndoniamckenzie@gmail.com, jslyons626@gmail.com," at bounding box center [500, 345] width 497 height 88
click at [259, 313] on textarea "samantha.johnston87@yahoo.com,lyndoniamckenzie@gmail.com, jslyons626@gmail.com," at bounding box center [500, 345] width 497 height 88
click at [686, 301] on textarea "samantha.johnston87@yahoo.com,lyndoniamckenzie@gmail.com,jslyons626@gmail.com," at bounding box center [500, 345] width 497 height 88
click at [670, 336] on textarea "samantha.johnston87@yahoo.com,lyndoniamckenzie@gmail.com,jslyons626@gmail.com" at bounding box center [500, 345] width 497 height 88
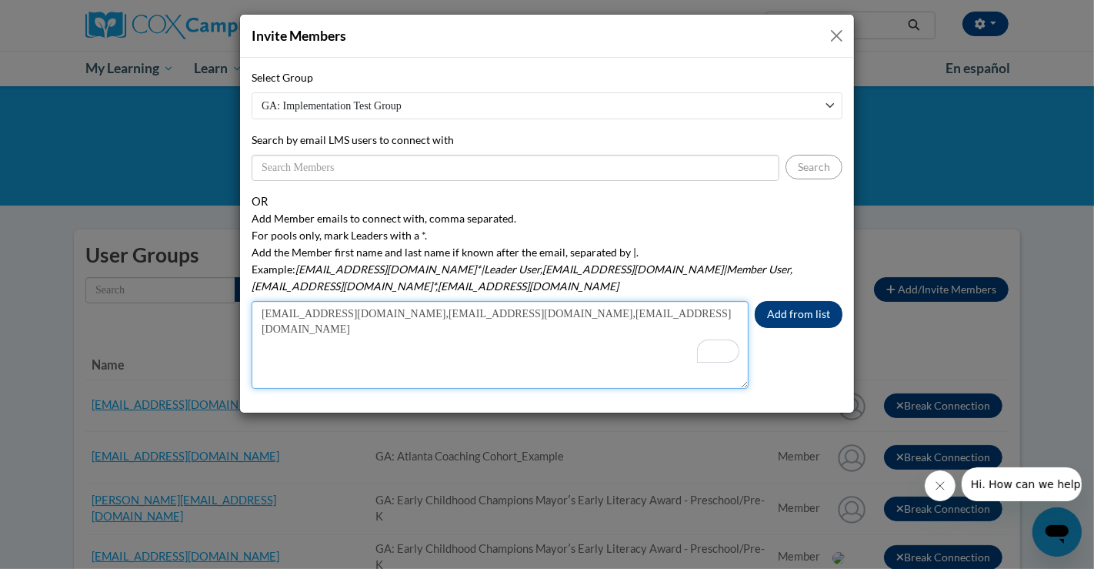
type textarea "samantha.johnston87@yahoo.com,lyndoniamckenzie@gmail.com,jslyons626@gmail.com"
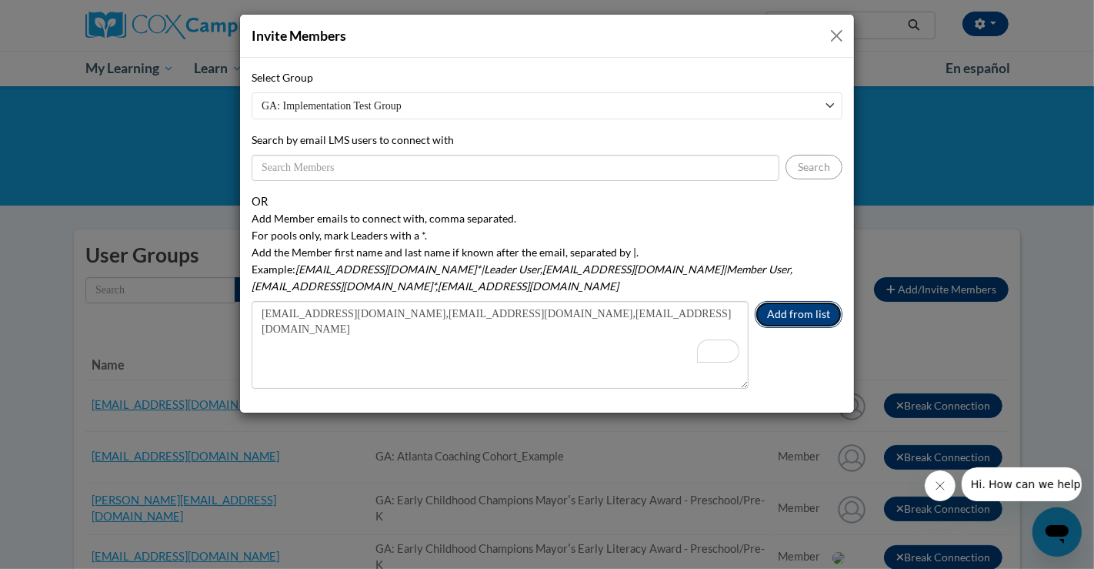
click at [798, 301] on button "Add from list" at bounding box center [799, 314] width 88 height 27
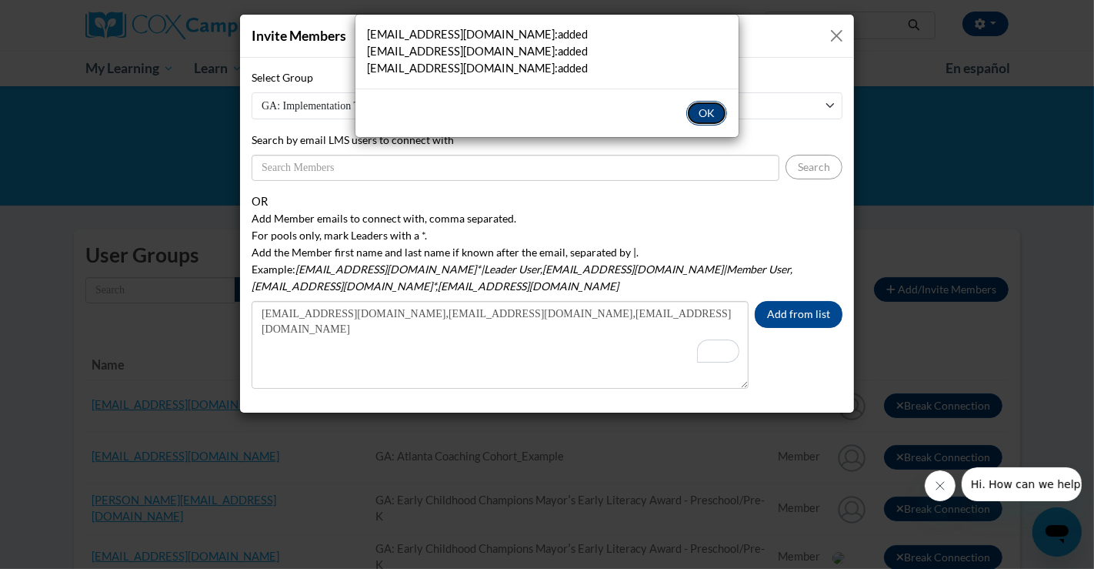
click at [696, 115] on button "OK" at bounding box center [707, 113] width 41 height 25
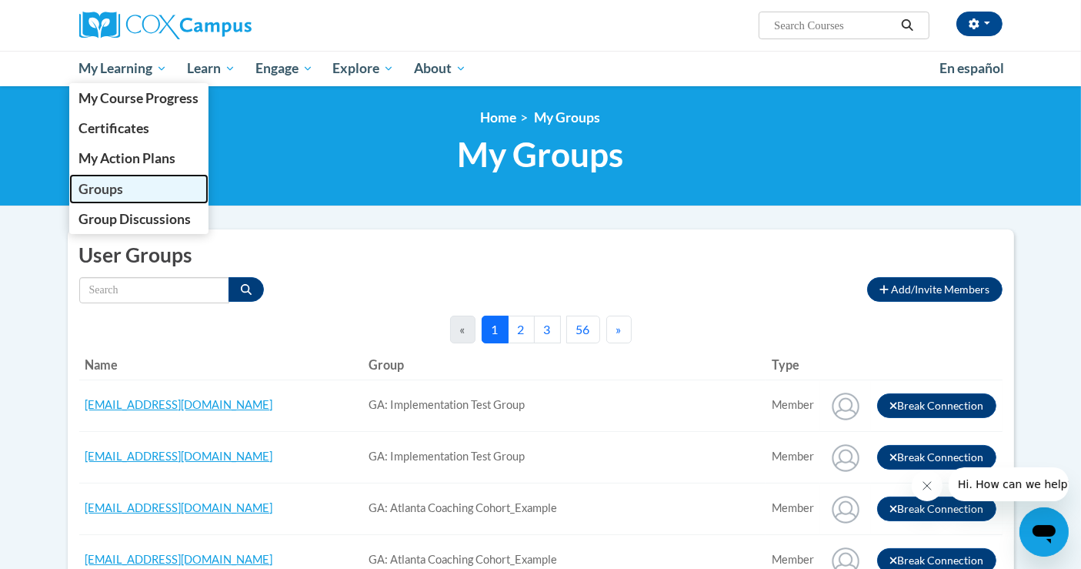
click at [134, 189] on link "Groups" at bounding box center [139, 189] width 140 height 30
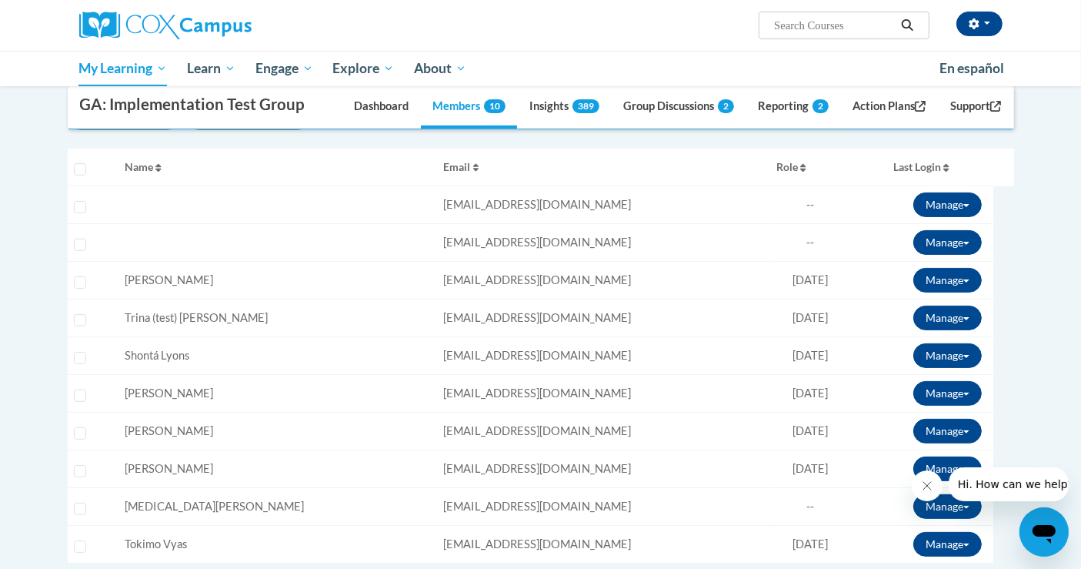
scroll to position [256, 0]
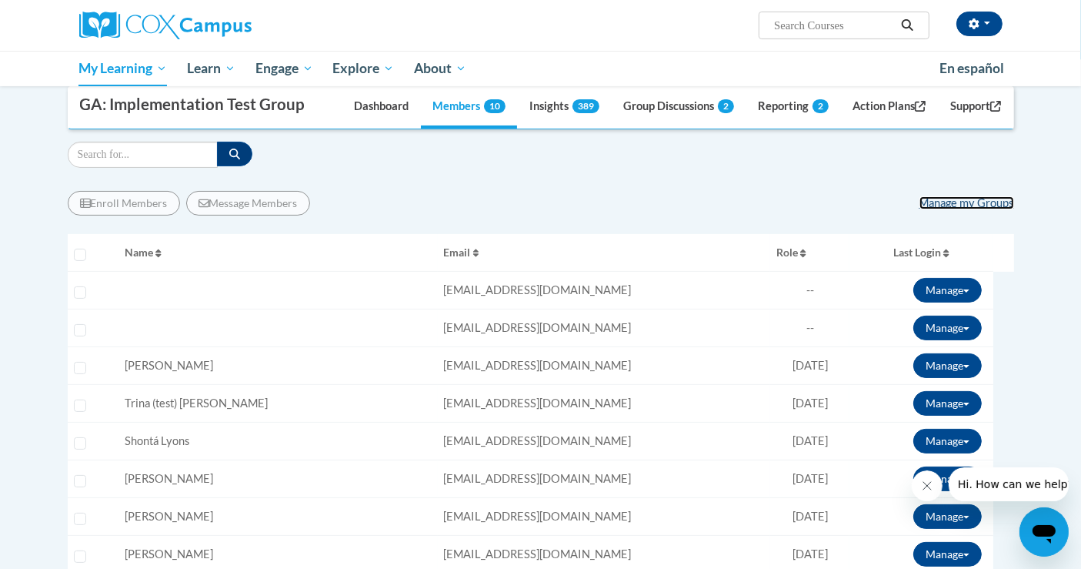
click at [938, 203] on link "Manage my Groups" at bounding box center [967, 202] width 95 height 13
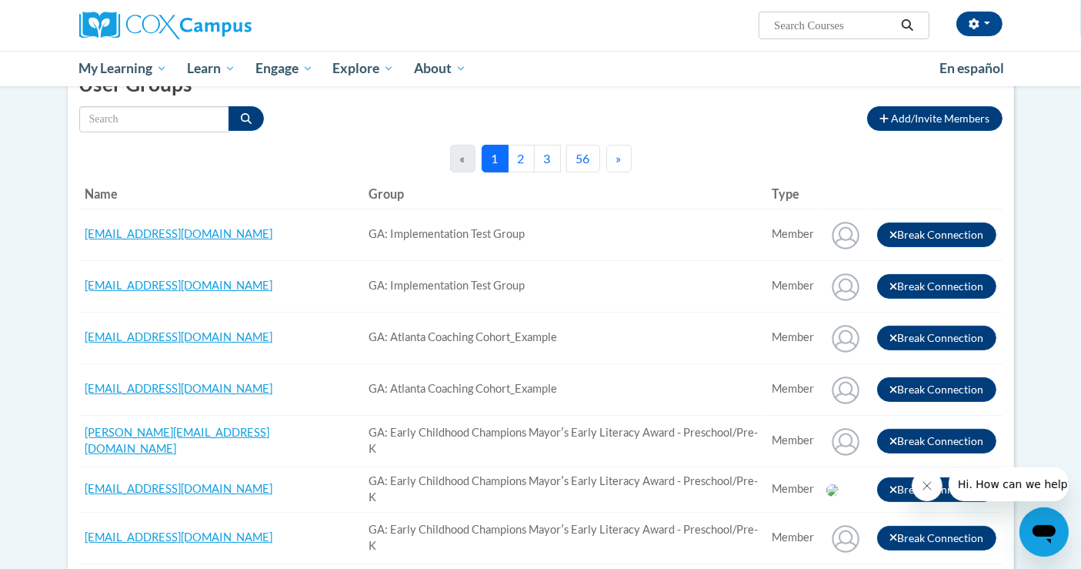
scroll to position [85, 0]
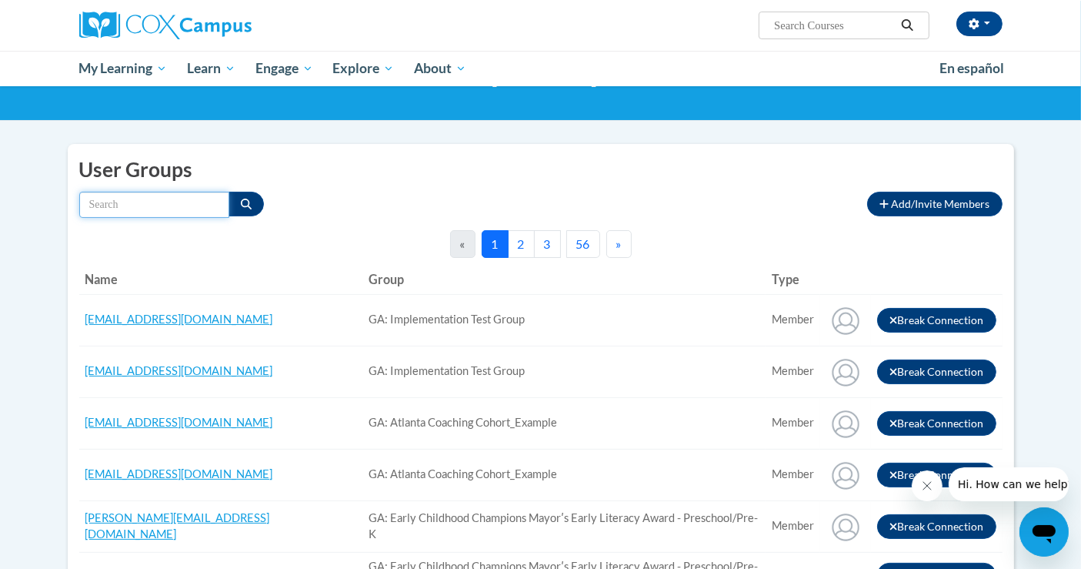
click at [134, 206] on input "Search by name" at bounding box center [154, 205] width 150 height 26
type input "implementation"
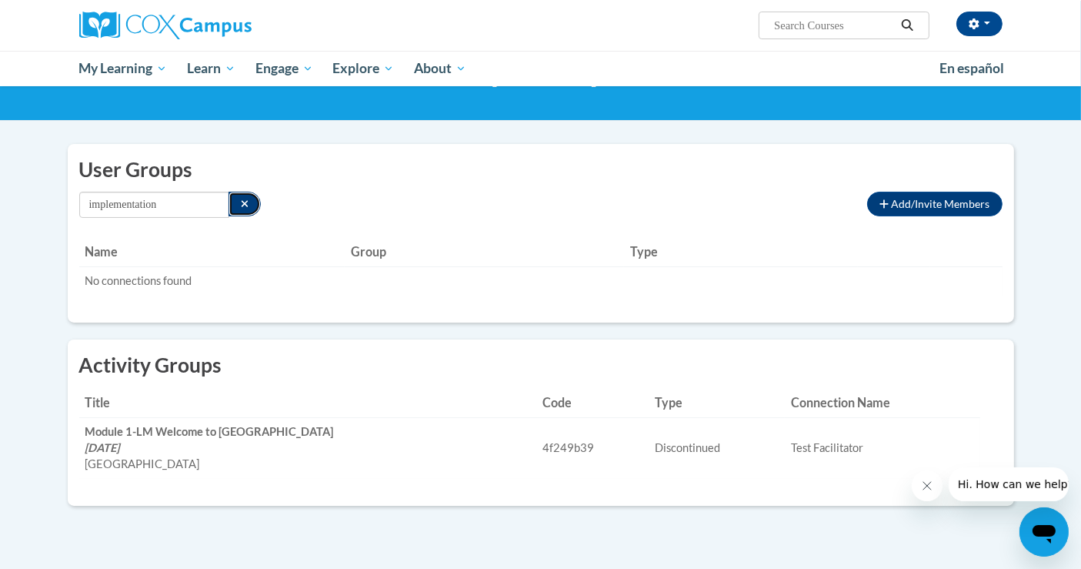
click at [247, 209] on button "Search" at bounding box center [245, 204] width 33 height 25
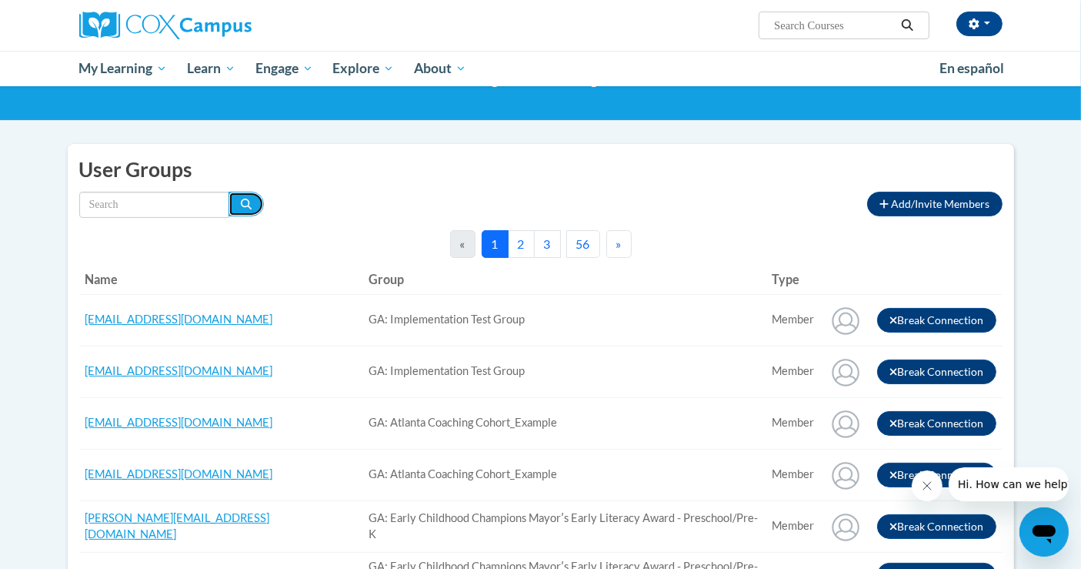
scroll to position [0, 0]
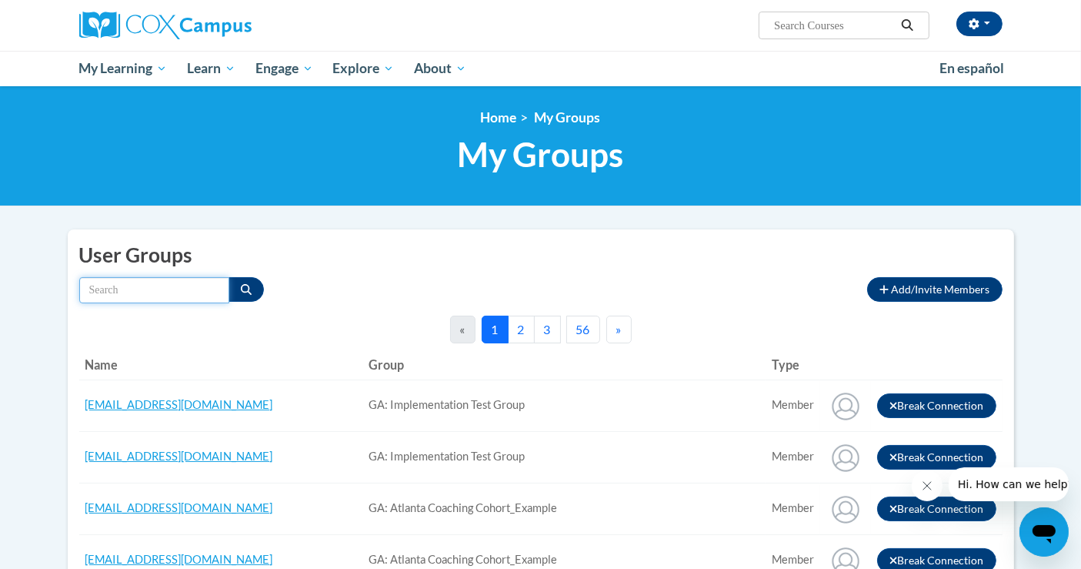
click at [125, 284] on input "Search by name" at bounding box center [154, 290] width 150 height 26
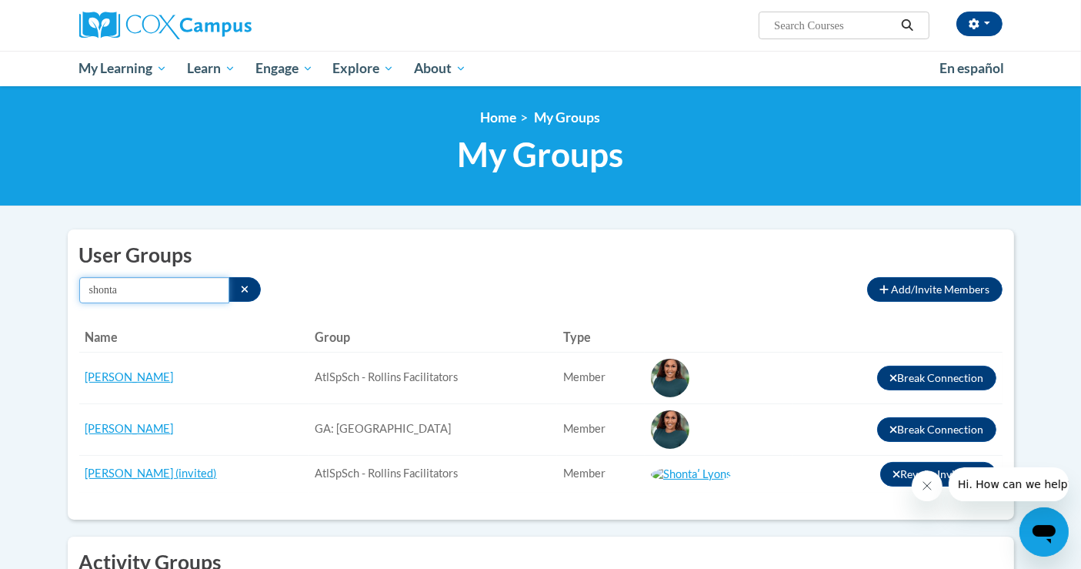
click at [136, 283] on input "shonta" at bounding box center [154, 290] width 150 height 26
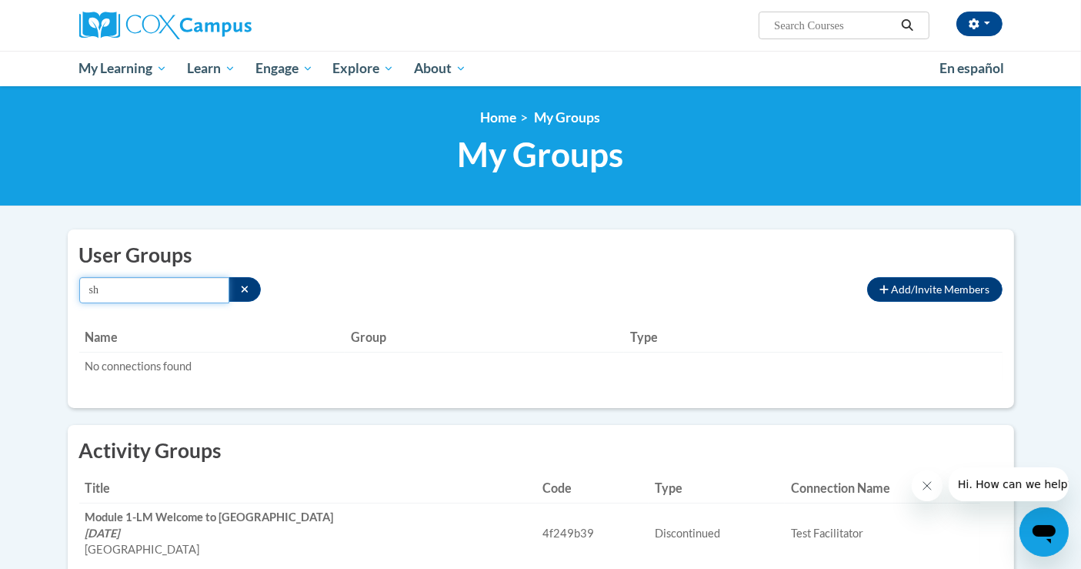
type input "s"
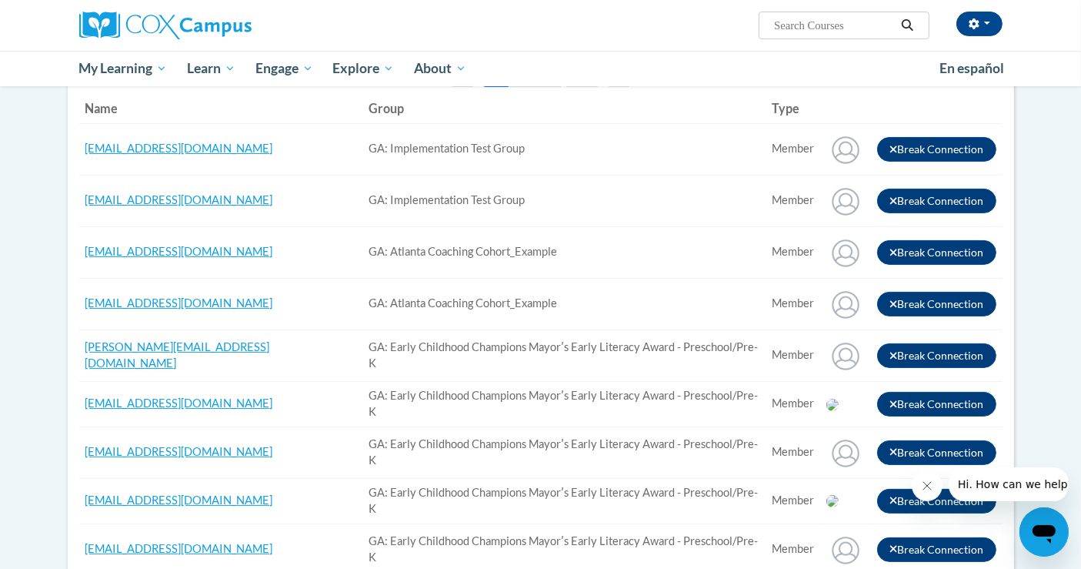
scroll to position [85, 0]
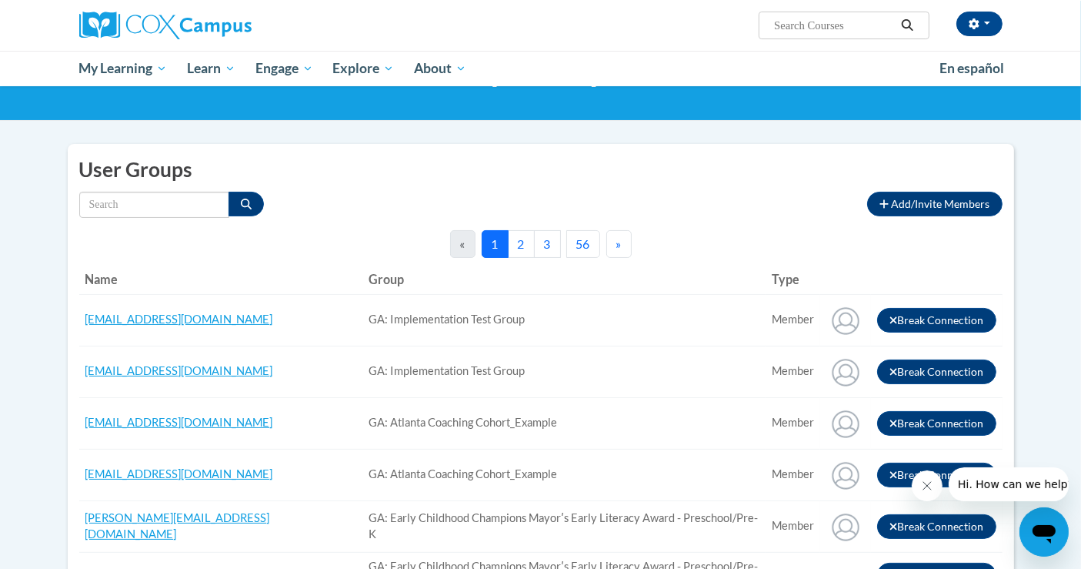
click at [543, 245] on button "3" at bounding box center [547, 244] width 27 height 28
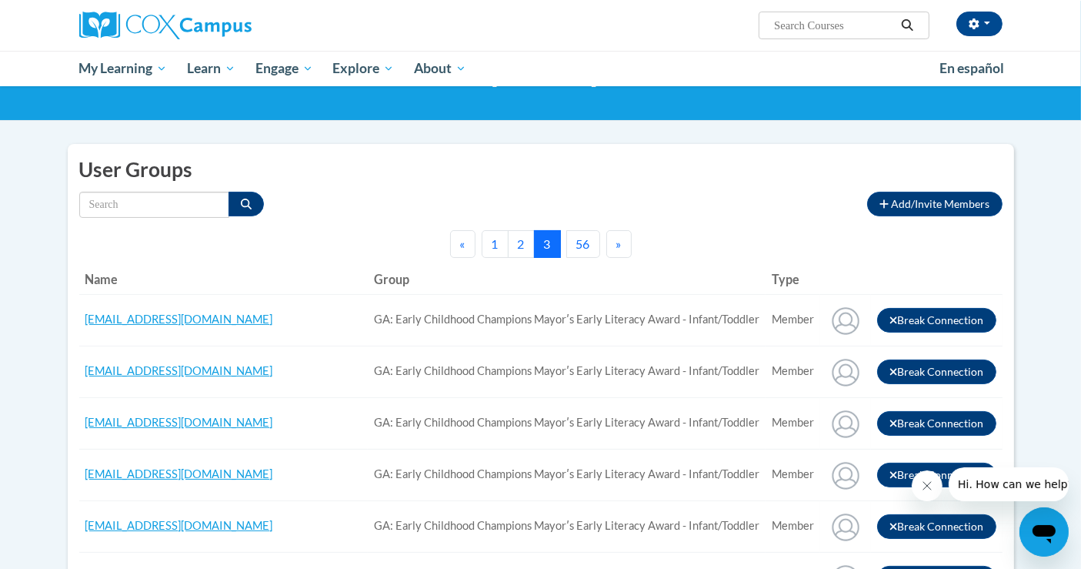
scroll to position [0, 0]
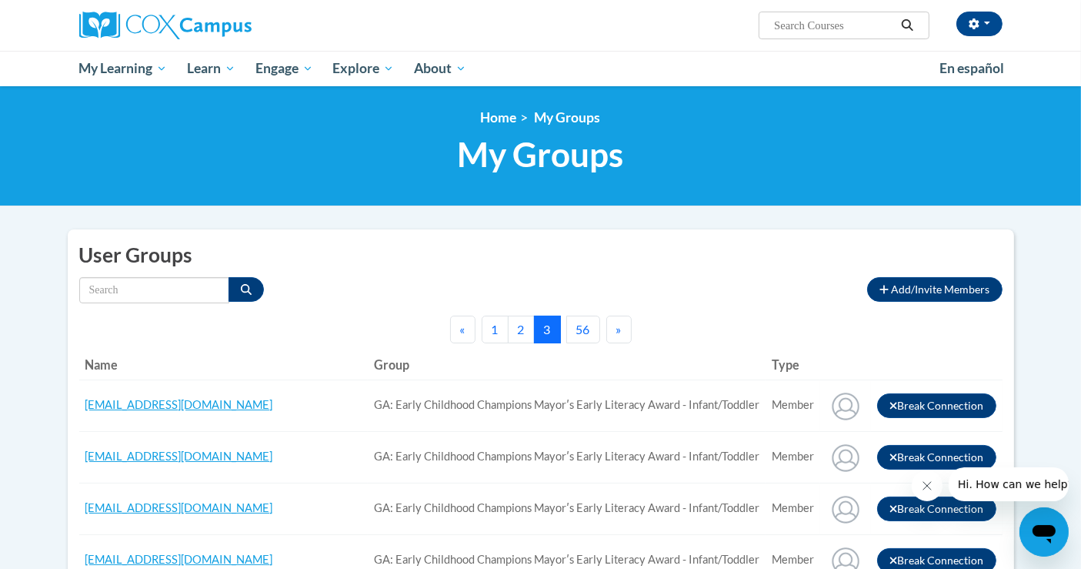
click at [580, 322] on button "56" at bounding box center [583, 330] width 34 height 28
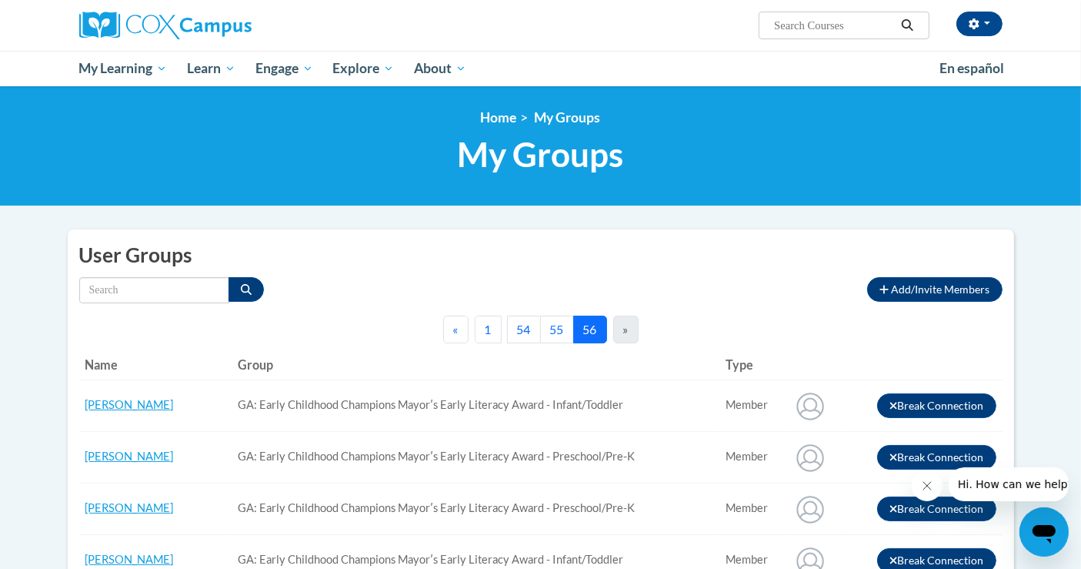
click at [522, 324] on button "54" at bounding box center [524, 330] width 34 height 28
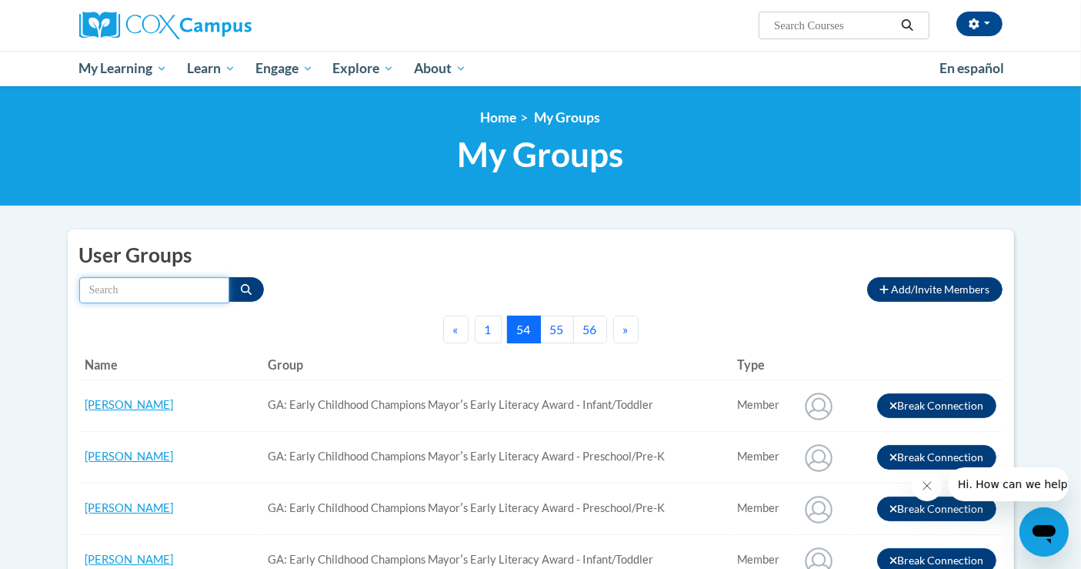
click at [125, 288] on input "Search by name" at bounding box center [154, 290] width 150 height 26
type input "j"
type input "karensa"
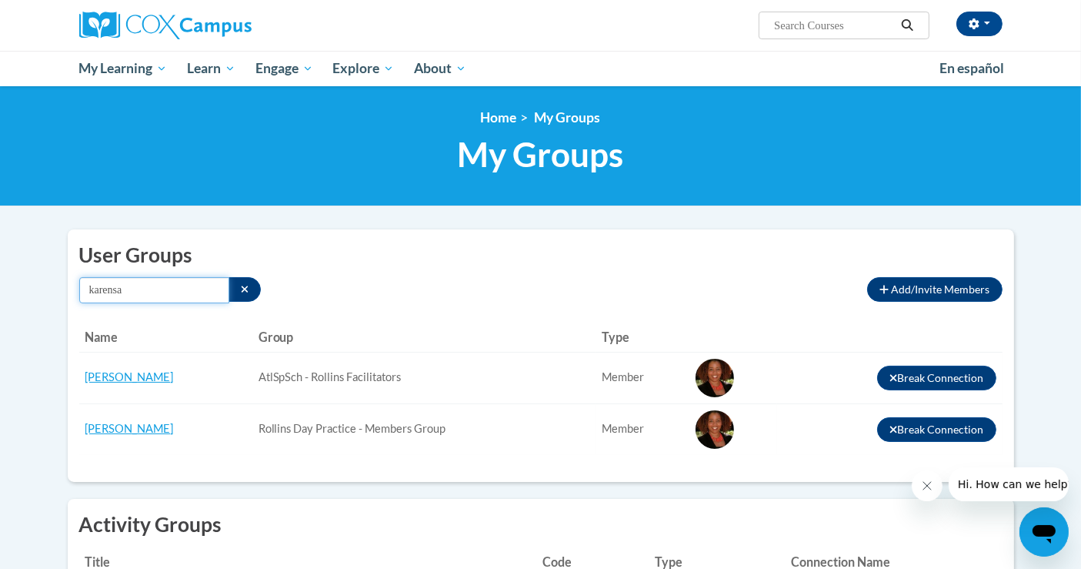
scroll to position [85, 0]
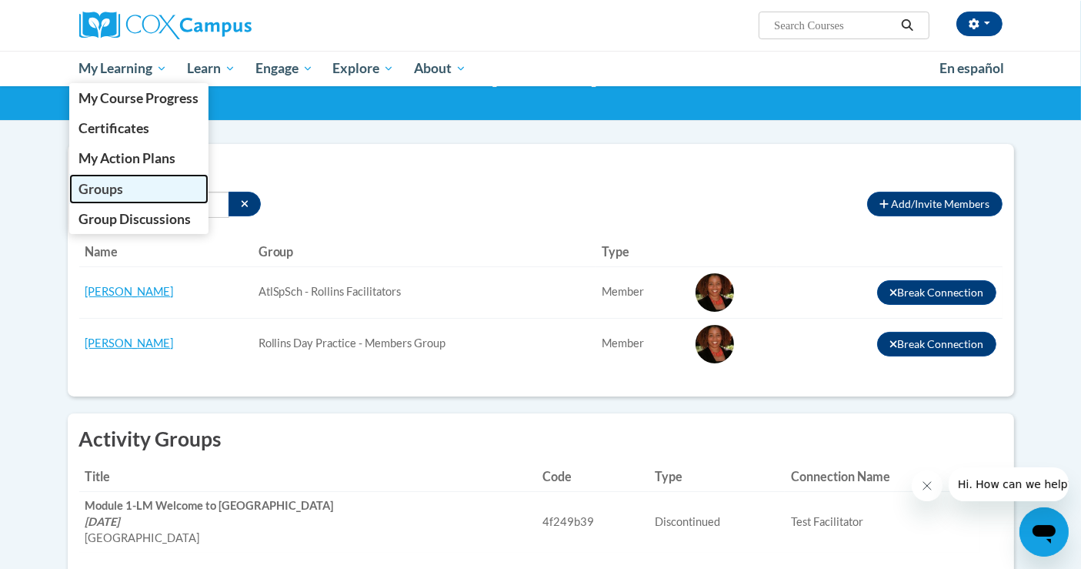
click at [121, 188] on span "Groups" at bounding box center [101, 189] width 45 height 16
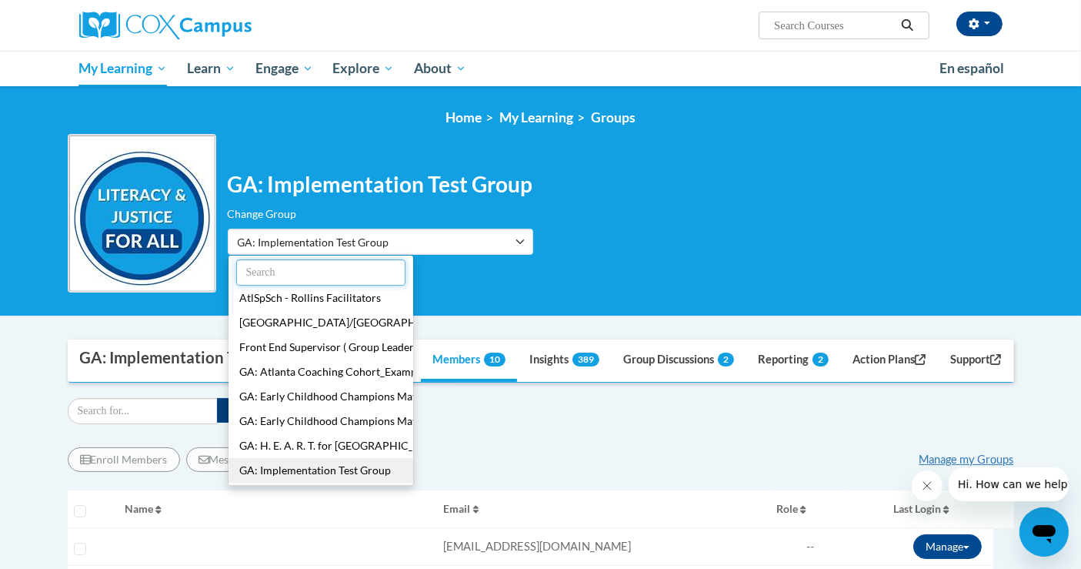
click at [370, 272] on input "text" at bounding box center [320, 272] width 169 height 26
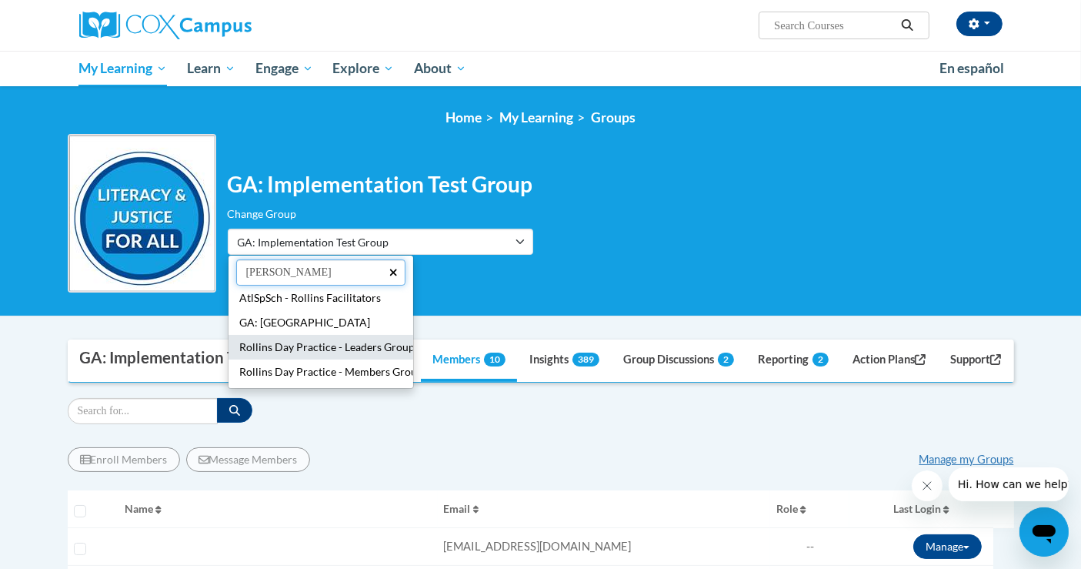
type input "[PERSON_NAME]"
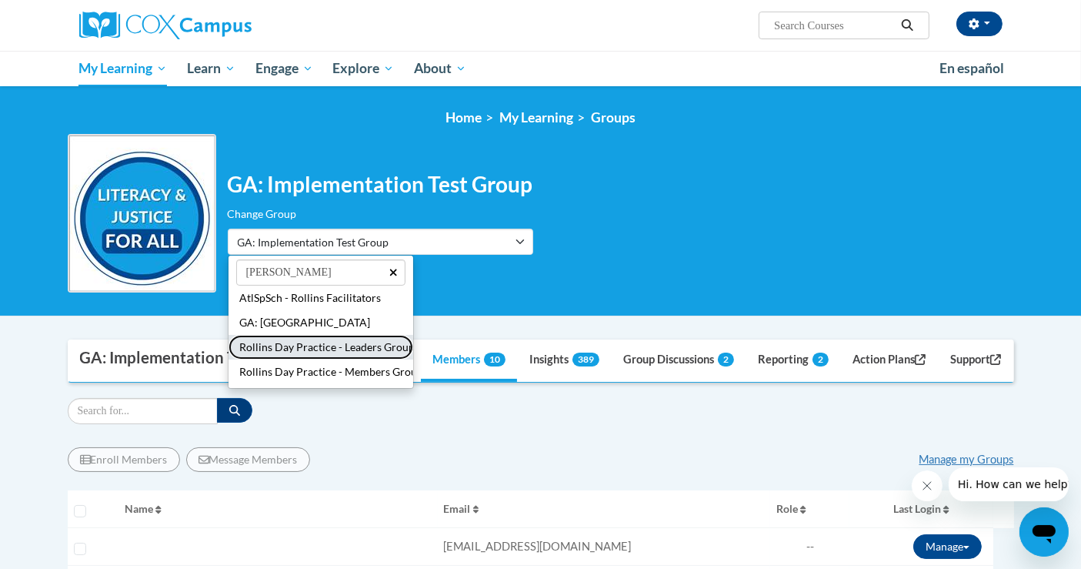
click at [385, 351] on button "Rollins Day Practice - Leaders Group" at bounding box center [321, 347] width 185 height 25
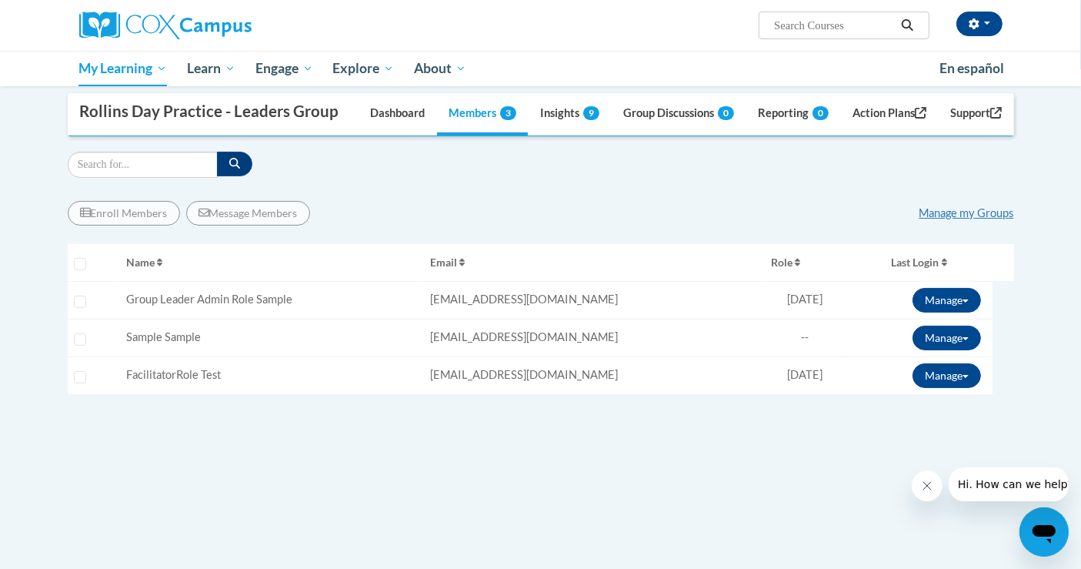
scroll to position [85, 0]
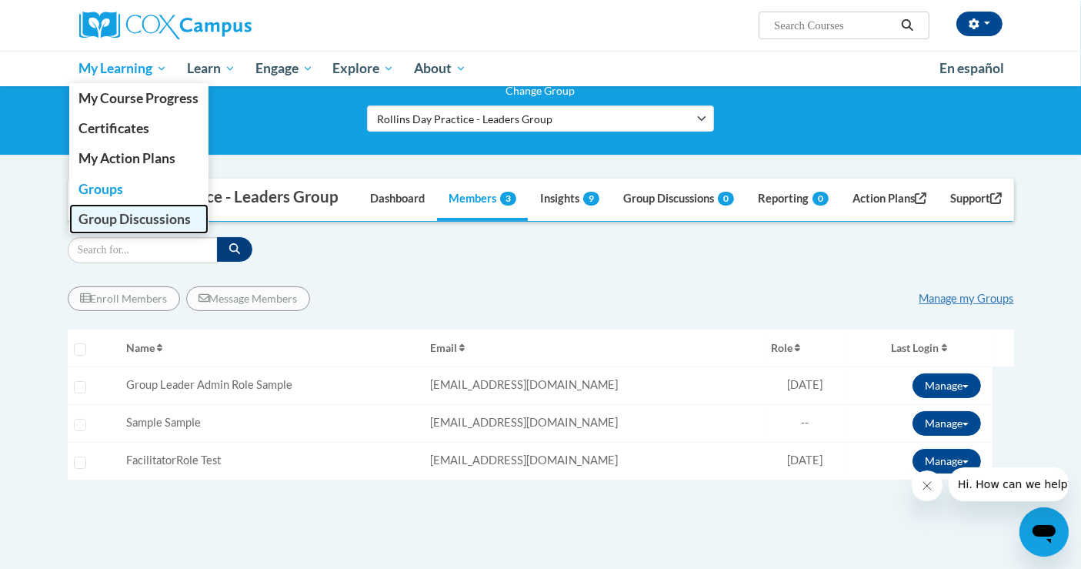
click at [105, 221] on span "Group Discussions" at bounding box center [135, 219] width 112 height 16
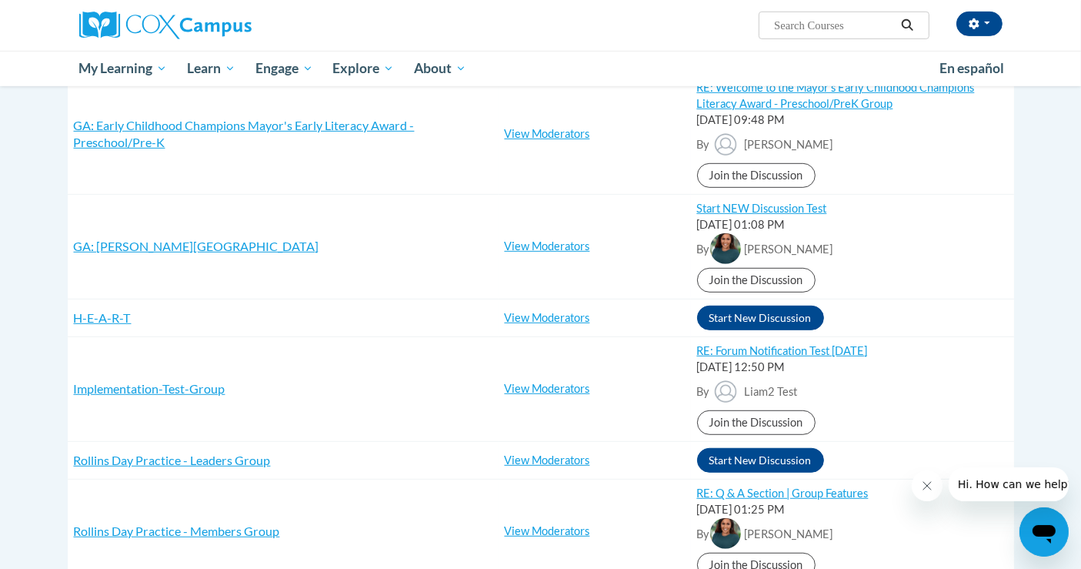
scroll to position [1026, 0]
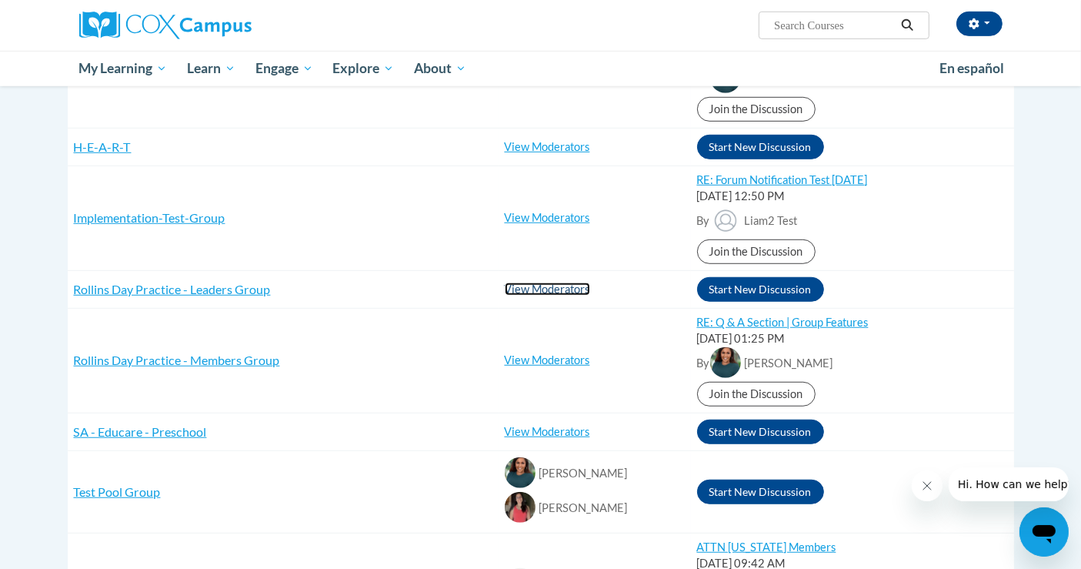
click at [563, 289] on link "View Moderators" at bounding box center [547, 288] width 85 height 13
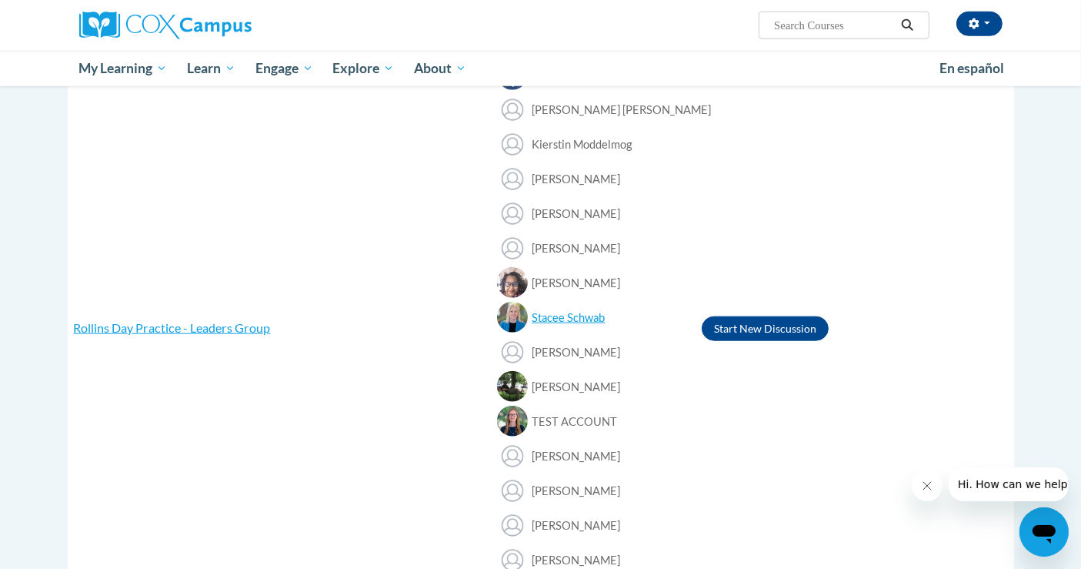
scroll to position [1625, 0]
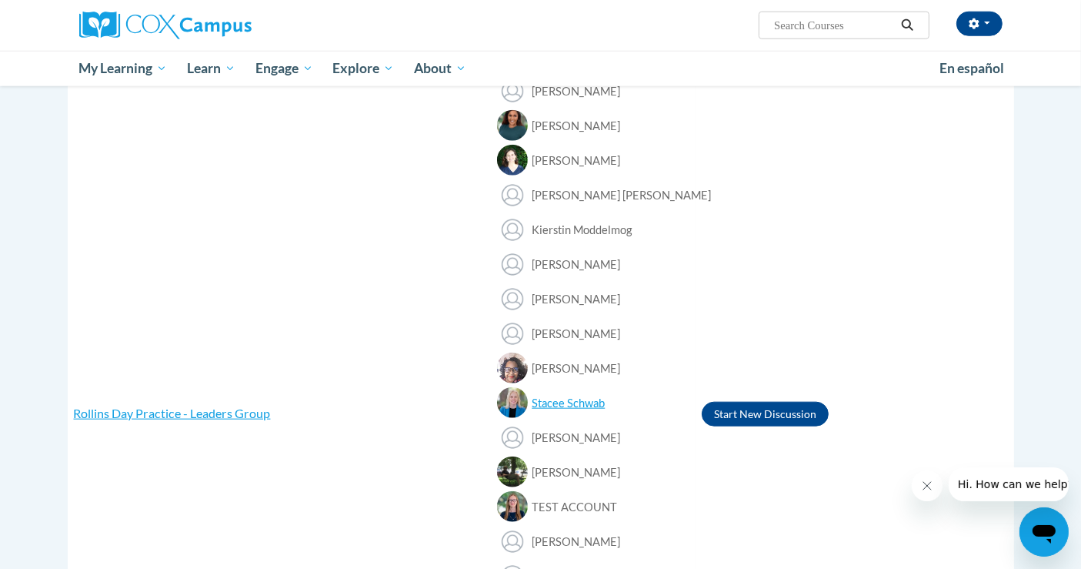
drag, startPoint x: 620, startPoint y: 330, endPoint x: 527, endPoint y: 331, distance: 92.4
click at [527, 331] on div "[PERSON_NAME]" at bounding box center [593, 335] width 192 height 35
copy span "Kate Fleetwood"
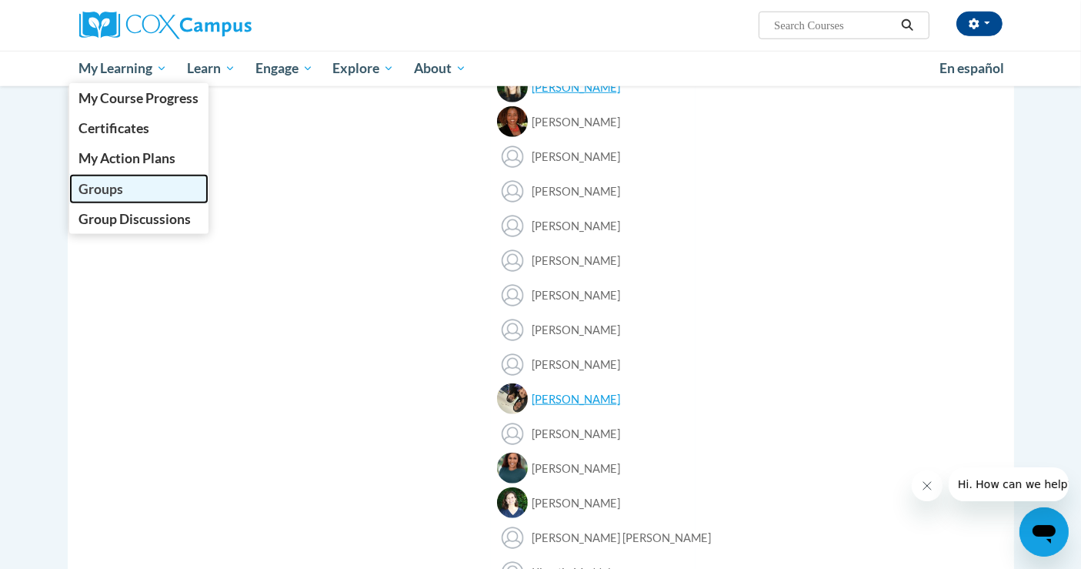
click at [101, 184] on span "Groups" at bounding box center [101, 189] width 45 height 16
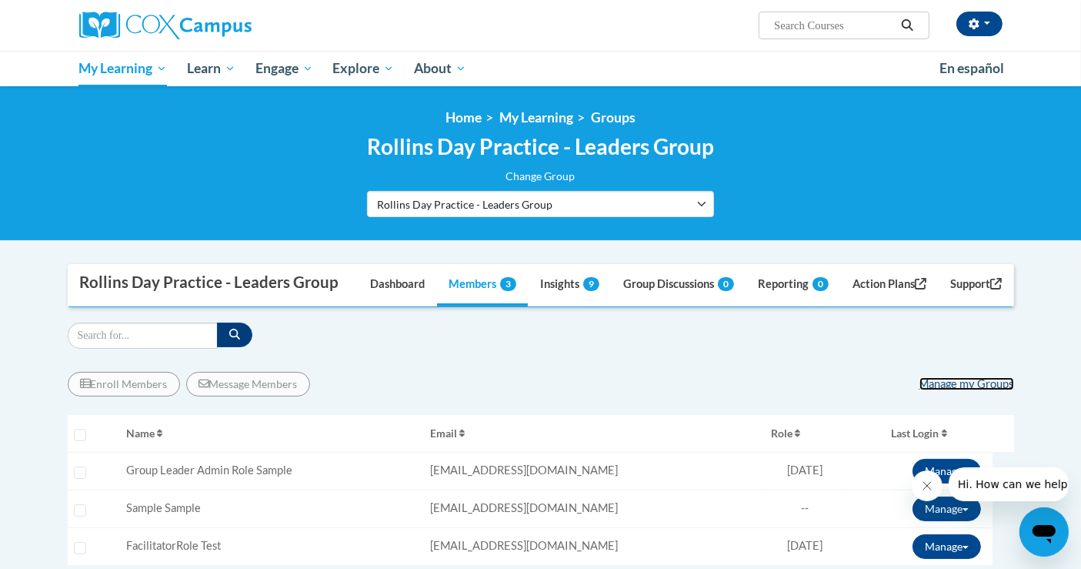
click at [980, 390] on link "Manage my Groups" at bounding box center [967, 383] width 95 height 13
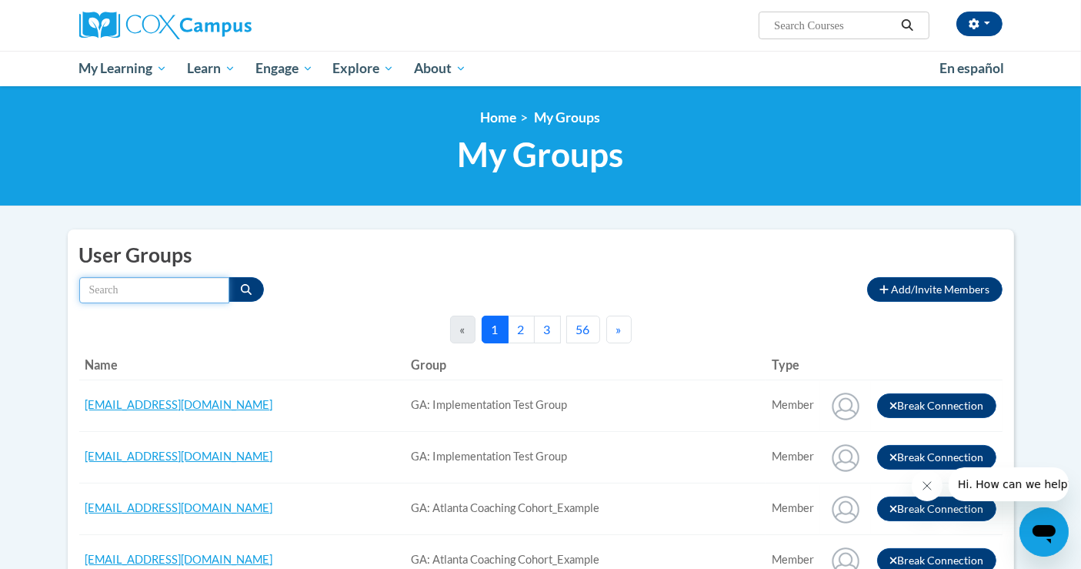
click at [142, 286] on input "Search by name" at bounding box center [154, 290] width 150 height 26
paste input "[PERSON_NAME]"
type input "[PERSON_NAME]"
click at [256, 290] on button "Search" at bounding box center [246, 289] width 35 height 25
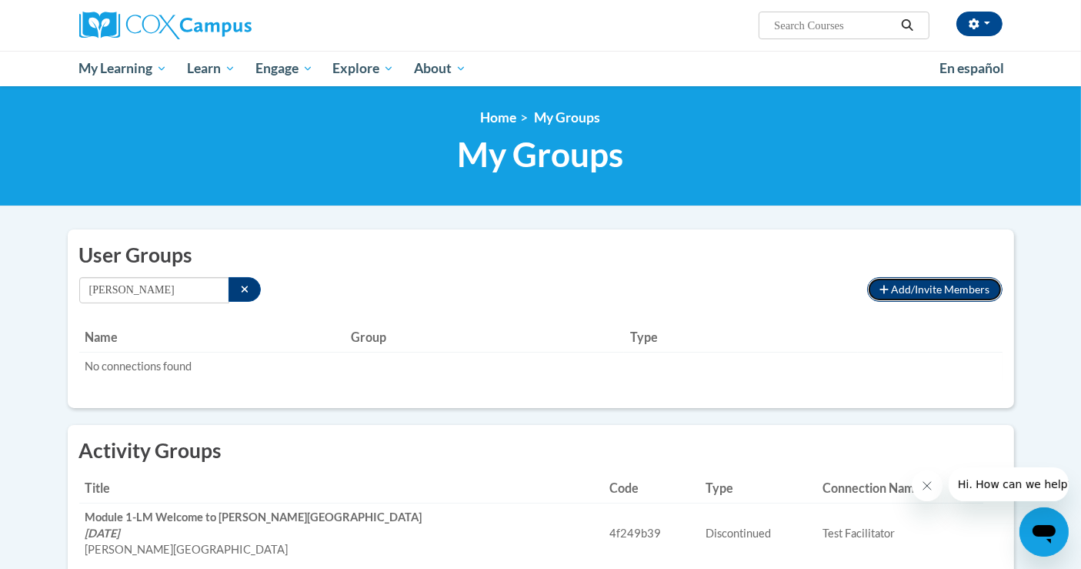
click at [925, 285] on span "Add/Invite Members" at bounding box center [941, 288] width 99 height 13
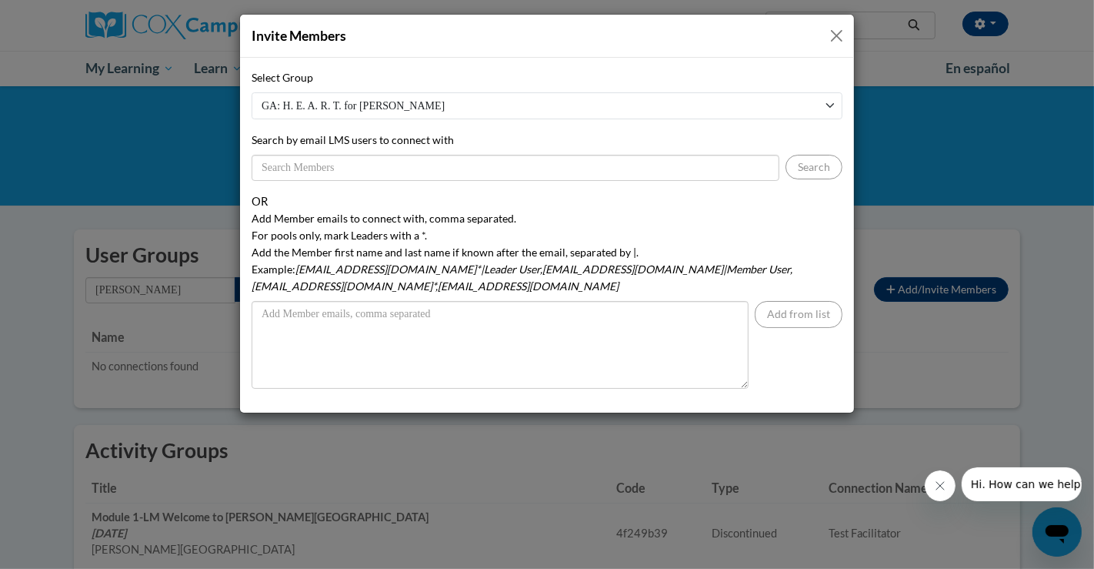
click at [361, 109] on select "GA: H. E. A. R. T. for [PERSON_NAME] - Curriculum Specialists/Master Teachers A…" at bounding box center [547, 105] width 591 height 27
select select "60754500-0000-0000-0000-000000000000"
click at [252, 92] on select "GA: H. E. A. R. T. for [PERSON_NAME] - Curriculum Specialists/Master Teachers A…" at bounding box center [547, 105] width 591 height 27
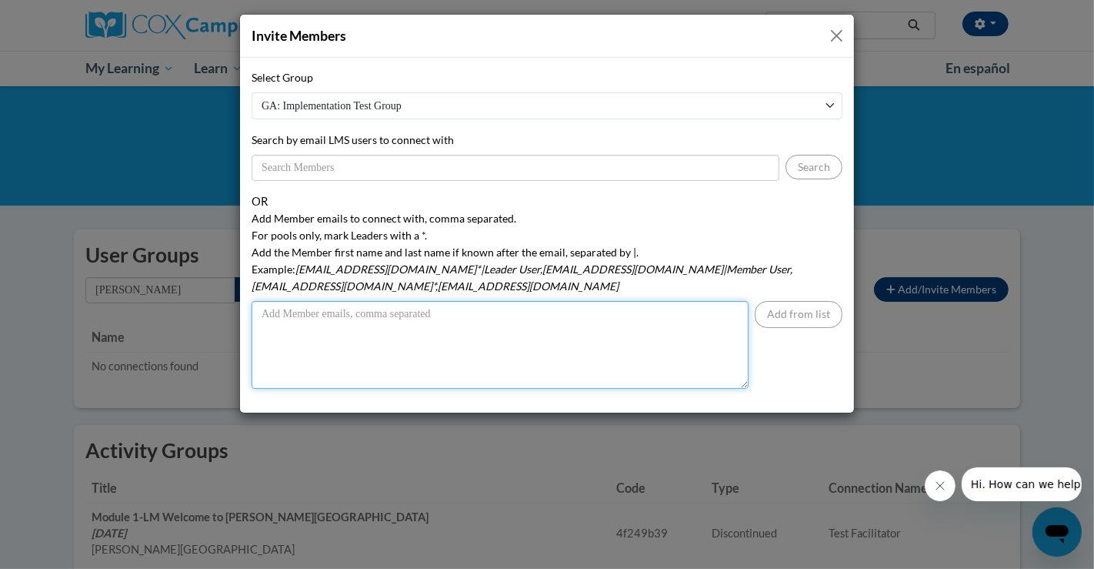
click at [321, 301] on textarea "Add Member emails to connect with, comma separated. For pools only, mark Leader…" at bounding box center [500, 345] width 497 height 88
click at [379, 317] on textarea "[EMAIL_ADDRESS][DOMAIN_NAME]*|Leader User" at bounding box center [500, 345] width 497 height 88
type textarea "[EMAIL_ADDRESS][DOMAIN_NAME]*|Leader User"
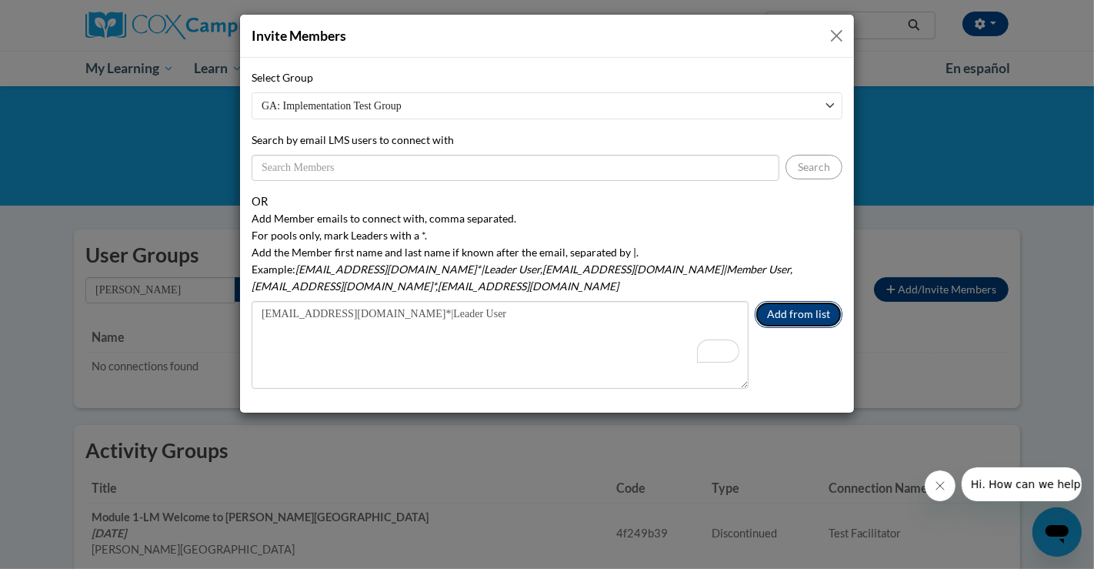
click at [797, 301] on button "Add from list" at bounding box center [799, 314] width 88 height 27
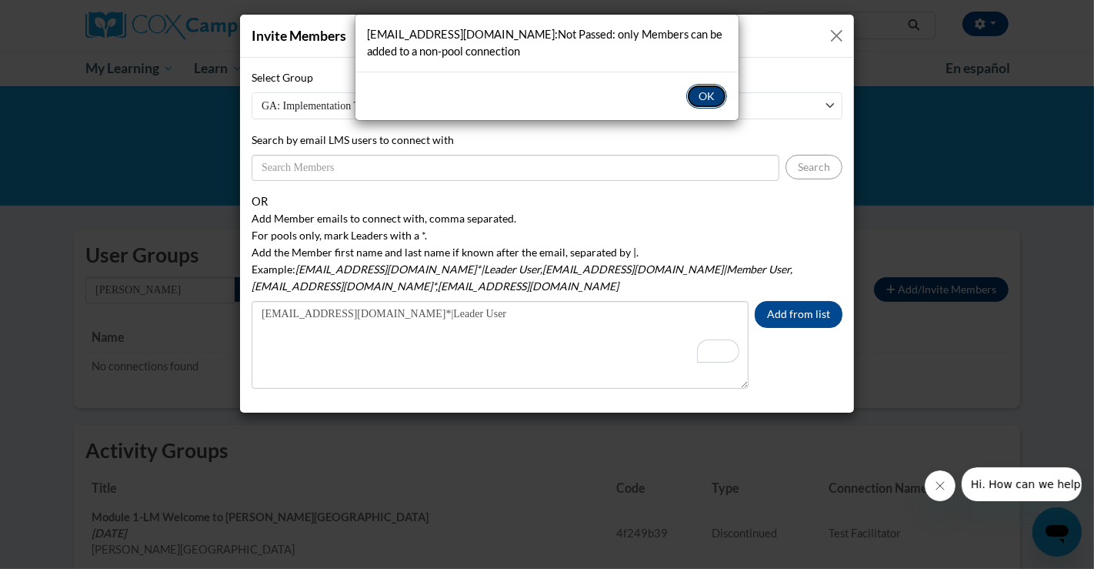
click at [697, 93] on button "OK" at bounding box center [707, 96] width 41 height 25
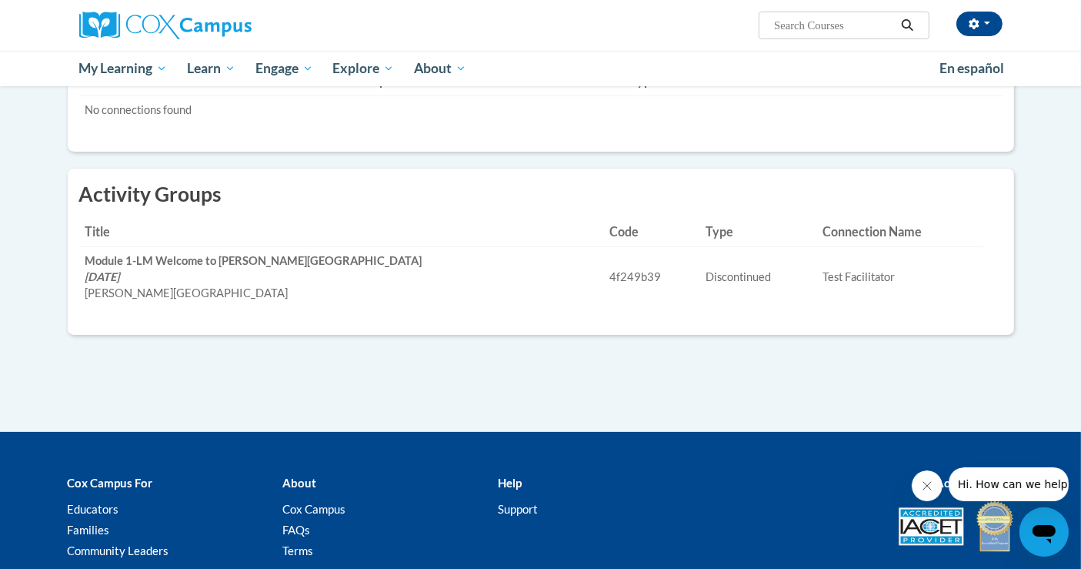
scroll to position [371, 0]
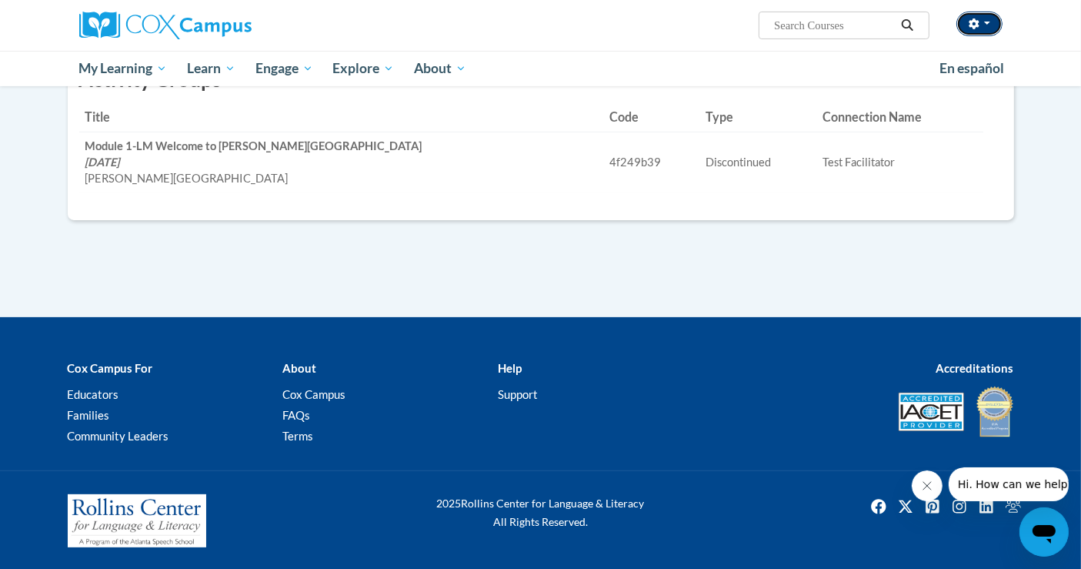
click at [992, 21] on button "button" at bounding box center [980, 24] width 46 height 25
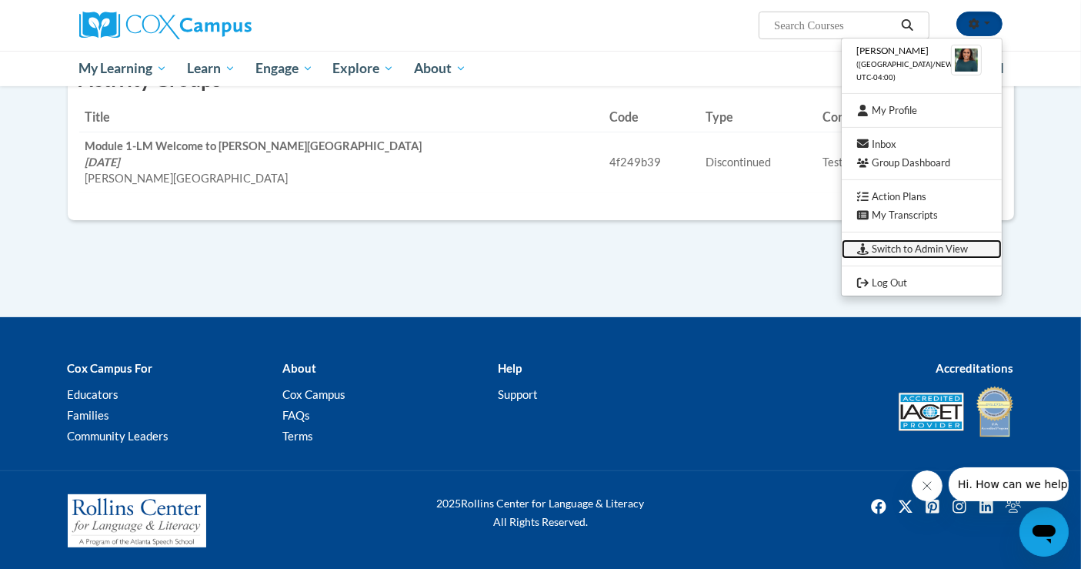
click at [937, 252] on link "Switch to Admin View" at bounding box center [922, 248] width 160 height 19
